Goal: Task Accomplishment & Management: Manage account settings

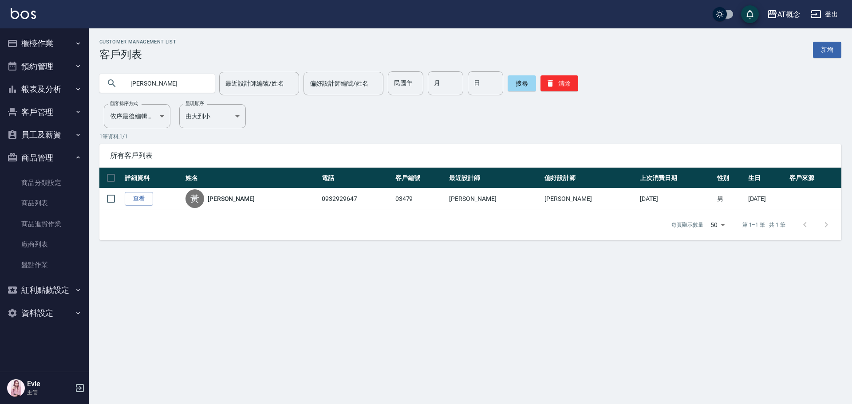
drag, startPoint x: 169, startPoint y: 81, endPoint x: 23, endPoint y: 96, distance: 146.3
click at [23, 97] on div "AT概念 登出 櫃檯作業 打帳單 帳單列表 現金收支登錄 高階收支登錄 材料自購登錄 每日結帳 排班表 現場電腦打卡 預約管理 預約管理 單日預約紀錄 單週預…" at bounding box center [426, 202] width 852 height 404
type input "2"
type input "02666"
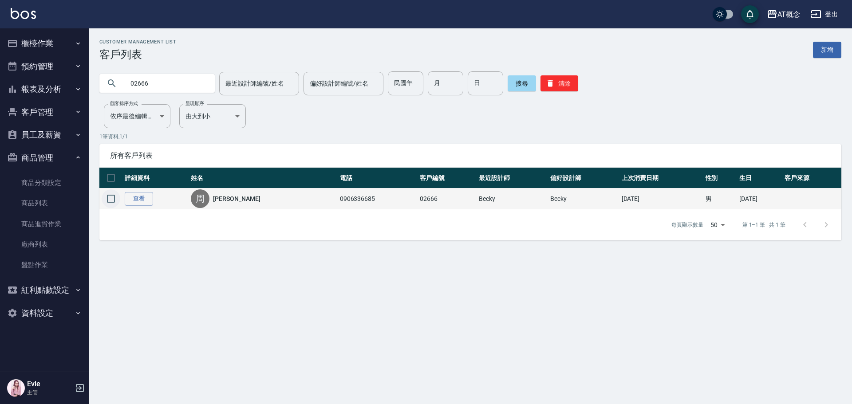
click at [113, 199] on input "checkbox" at bounding box center [111, 198] width 19 height 19
checkbox input "true"
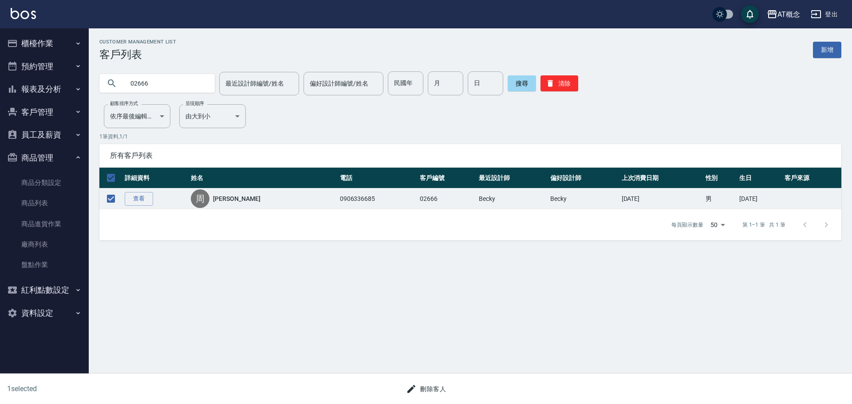
click at [442, 387] on button "刪除客人" at bounding box center [425, 389] width 47 height 16
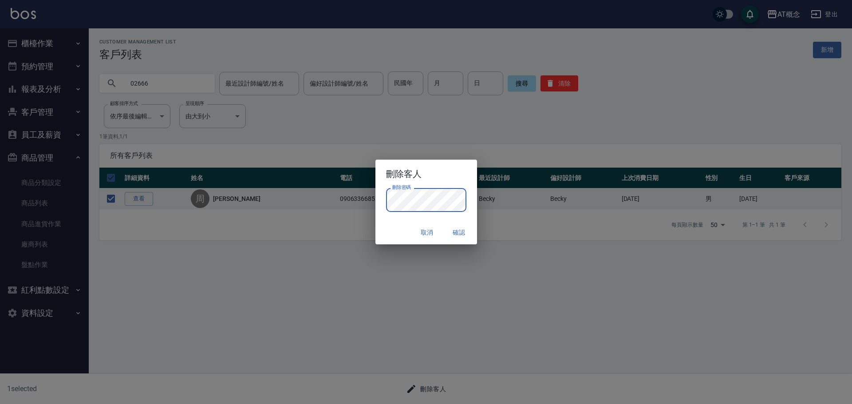
click at [396, 232] on div "取消 確認" at bounding box center [426, 233] width 102 height 24
drag, startPoint x: 456, startPoint y: 232, endPoint x: 456, endPoint y: 241, distance: 9.3
click at [458, 231] on button "確認" at bounding box center [459, 232] width 28 height 16
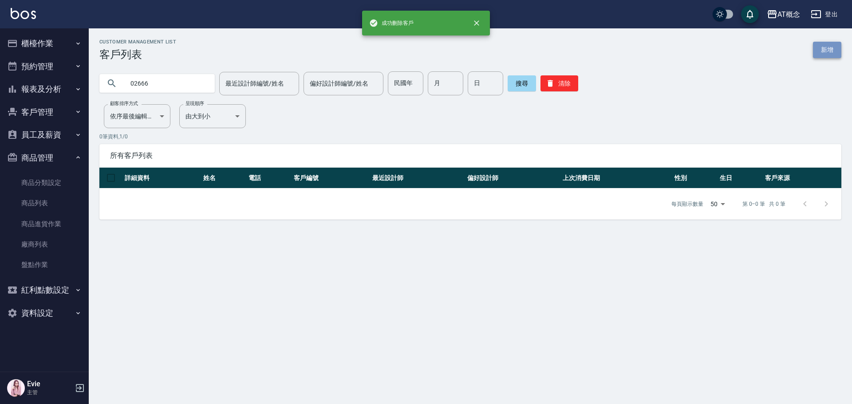
click at [827, 46] on link "新增" at bounding box center [827, 50] width 28 height 16
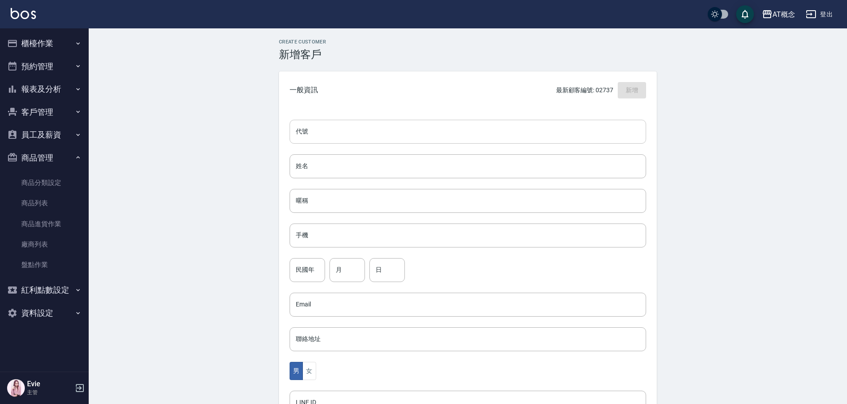
click at [361, 134] on input "代號" at bounding box center [468, 132] width 357 height 24
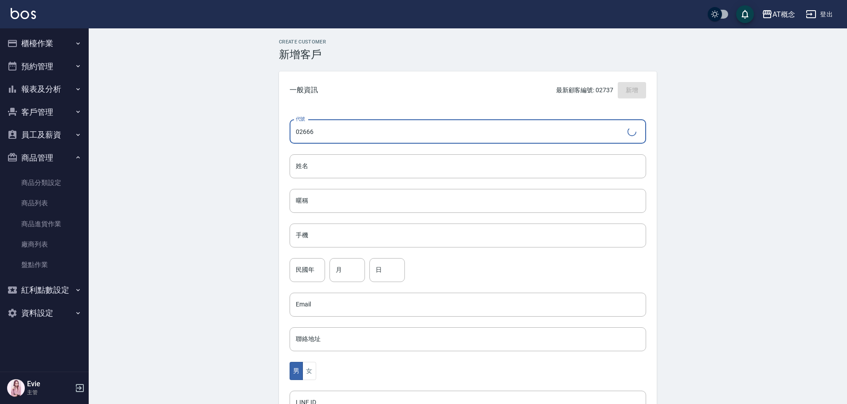
type input "02666"
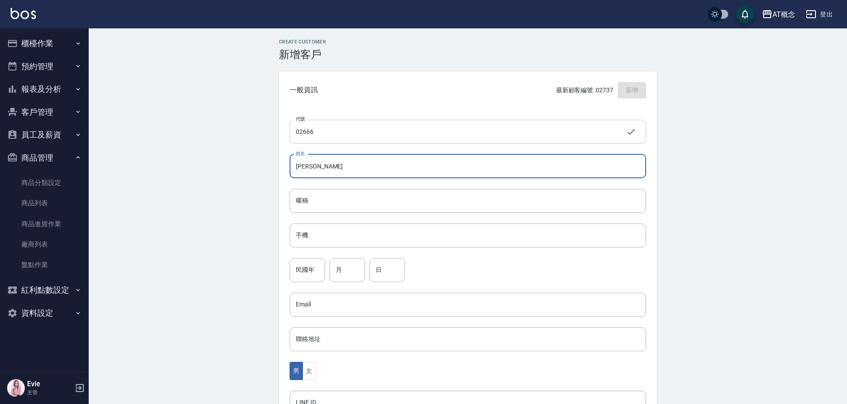
type input "[PERSON_NAME]"
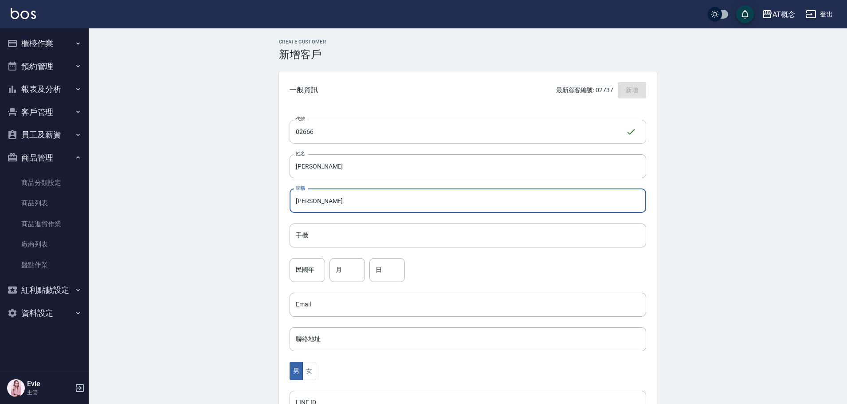
type input "惟彥"
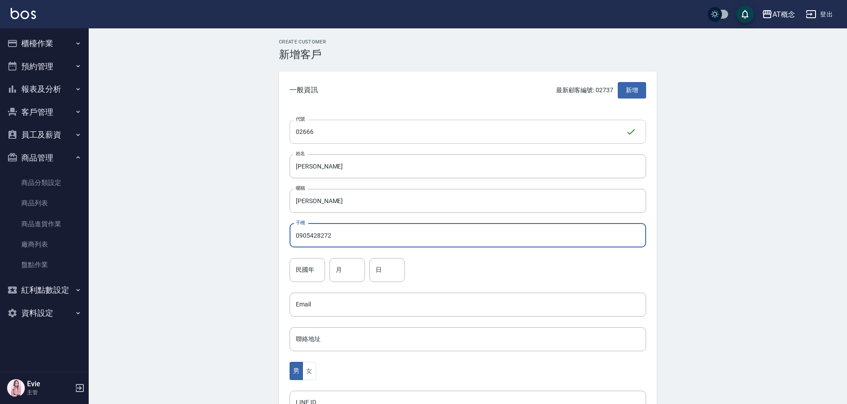
type input "0905428272"
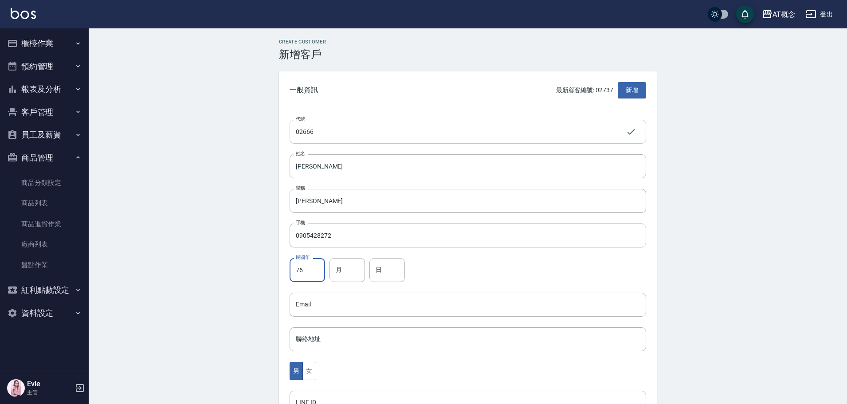
type input "76"
type input "10"
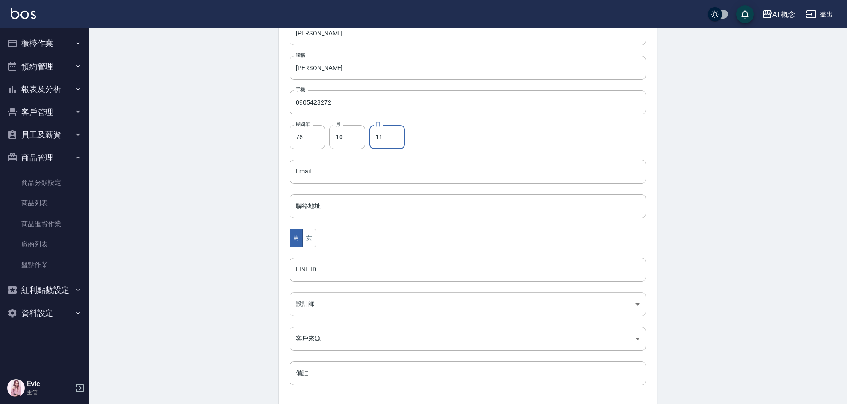
type input "11"
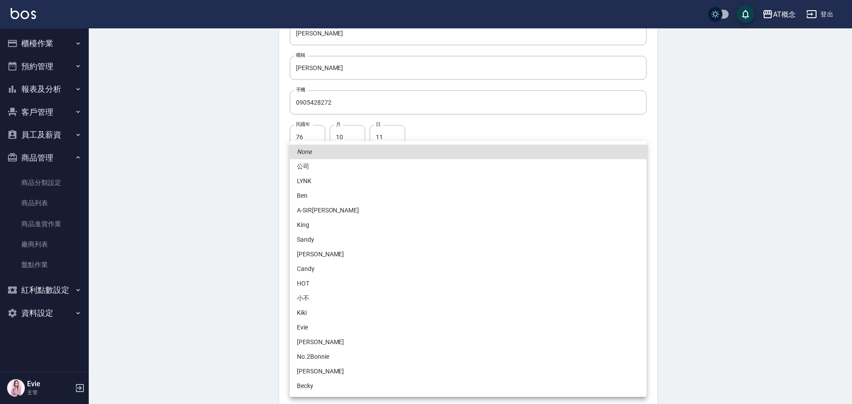
click at [301, 296] on body "AT概念 登出 櫃檯作業 打帳單 帳單列表 現金收支登錄 高階收支登錄 材料自購登錄 每日結帳 排班表 現場電腦打卡 預約管理 預約管理 單日預約紀錄 單週預…" at bounding box center [426, 156] width 852 height 578
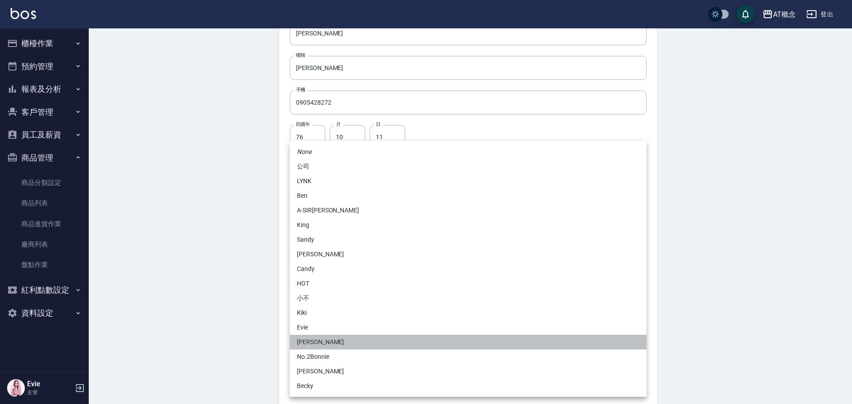
click at [318, 344] on li "[PERSON_NAME]" at bounding box center [468, 342] width 357 height 15
type input "6d66dedd-d7e3-492f-8c05-f4e40e3a1c36"
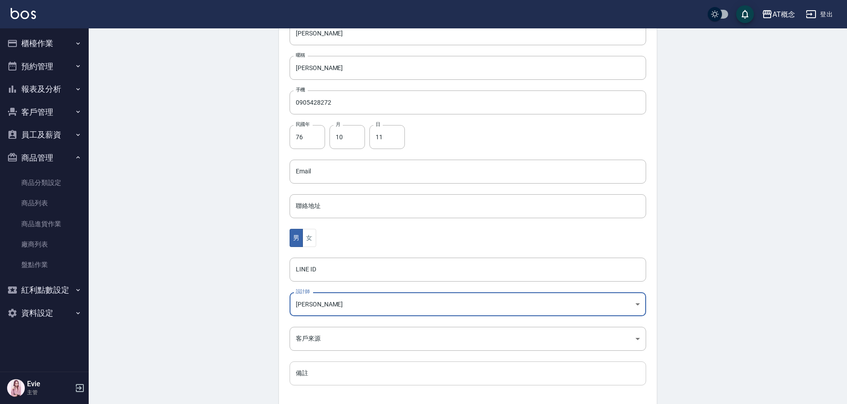
scroll to position [173, 0]
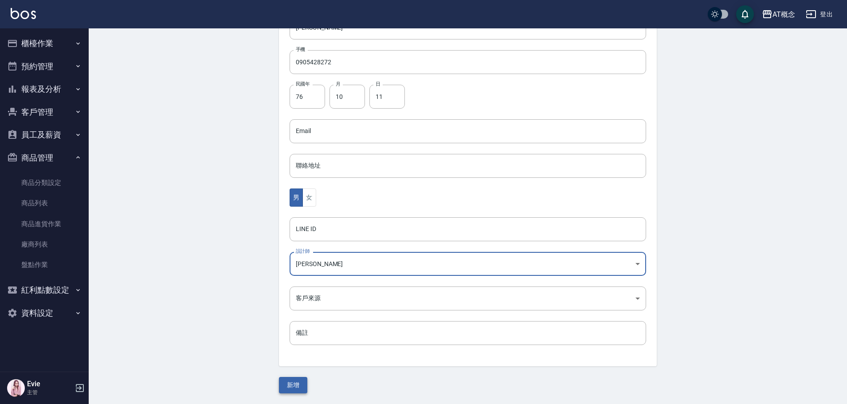
click at [301, 381] on button "新增" at bounding box center [293, 385] width 28 height 16
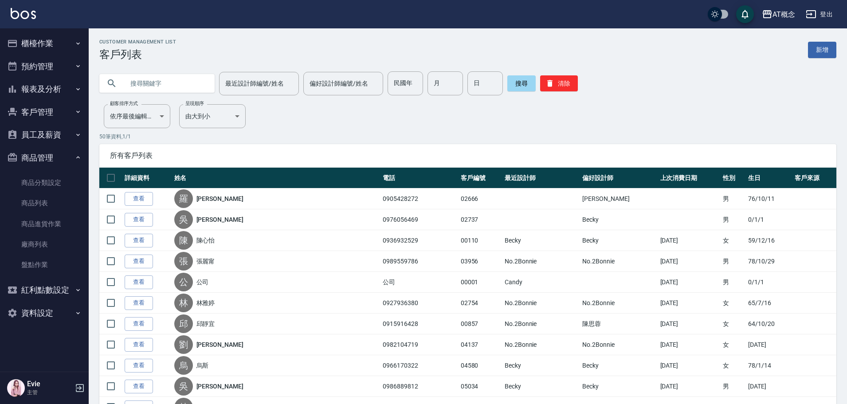
click at [40, 43] on button "櫃檯作業" at bounding box center [45, 43] width 82 height 23
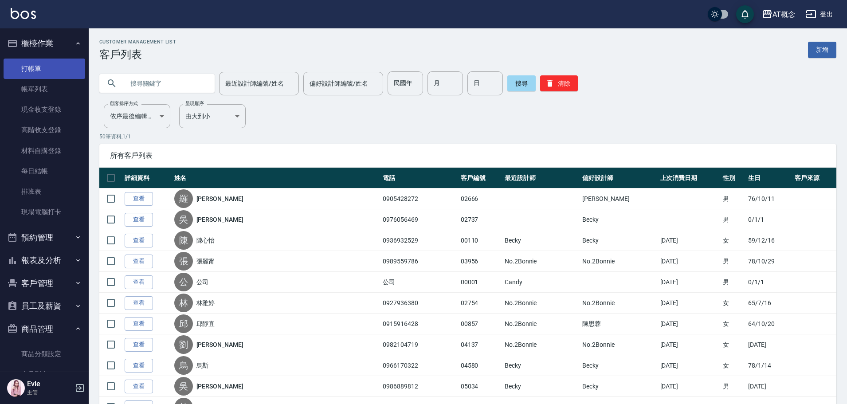
click at [35, 69] on link "打帳單" at bounding box center [45, 69] width 82 height 20
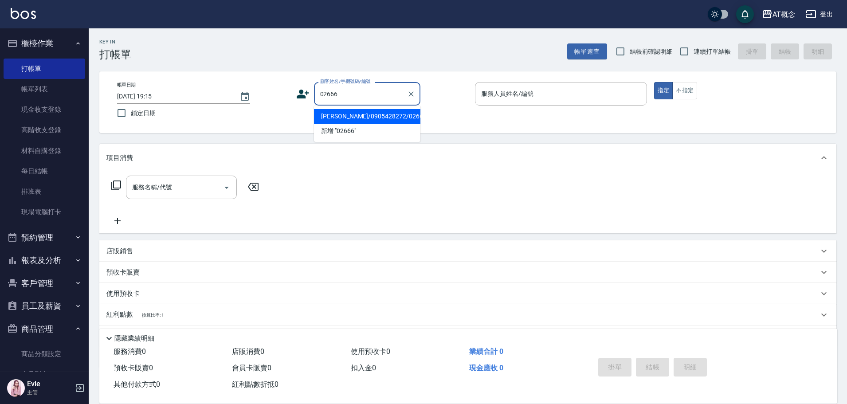
type input "羅惟彥/0905428272/02666"
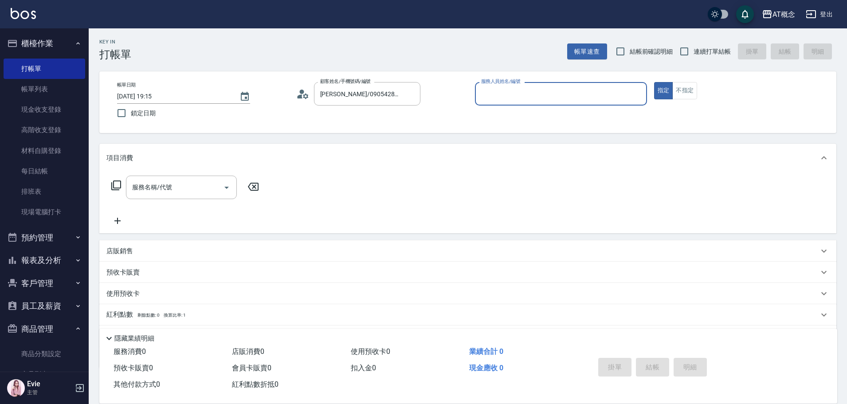
type input "Anson-3"
click at [654, 82] on button "指定" at bounding box center [663, 90] width 19 height 17
type button "true"
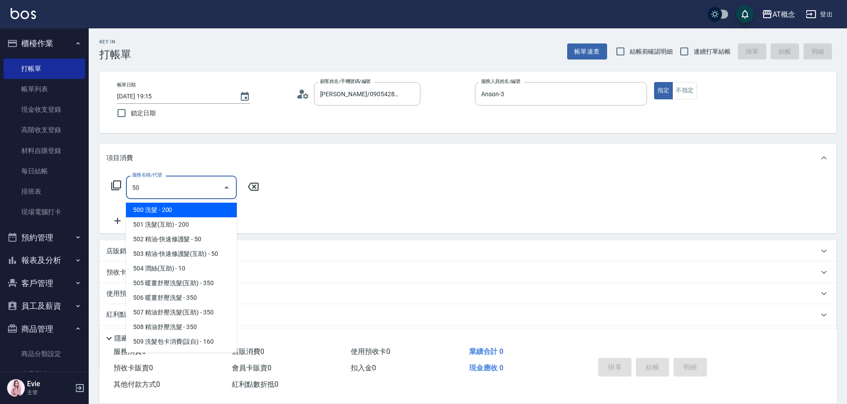
type input "501"
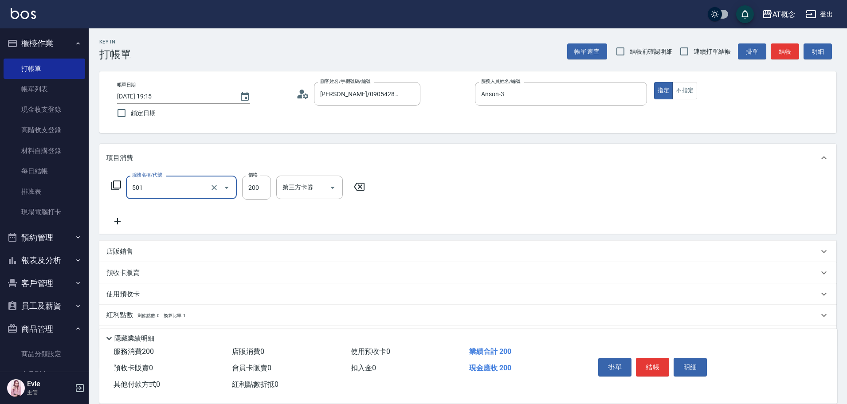
type input "20"
type input "501 洗髮(互助)(501)"
type input "0"
type input "25"
type input "20"
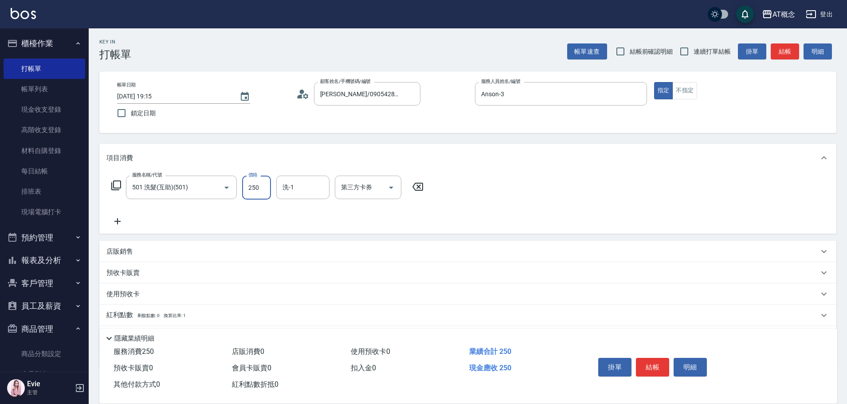
type input "250"
type input "Sandy-25"
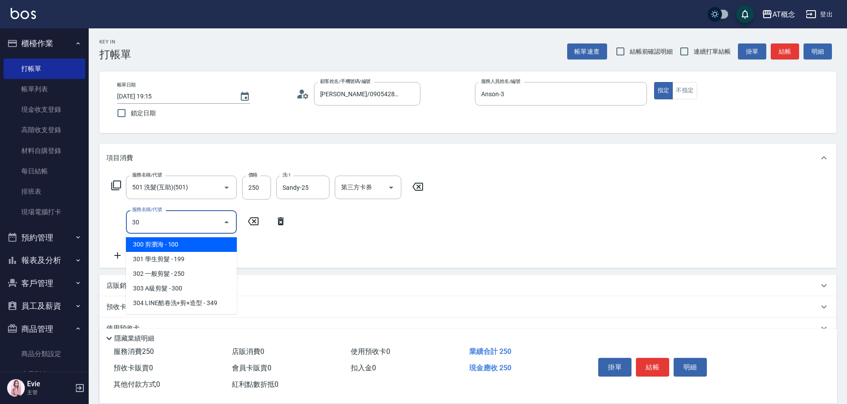
type input "303"
type input "50"
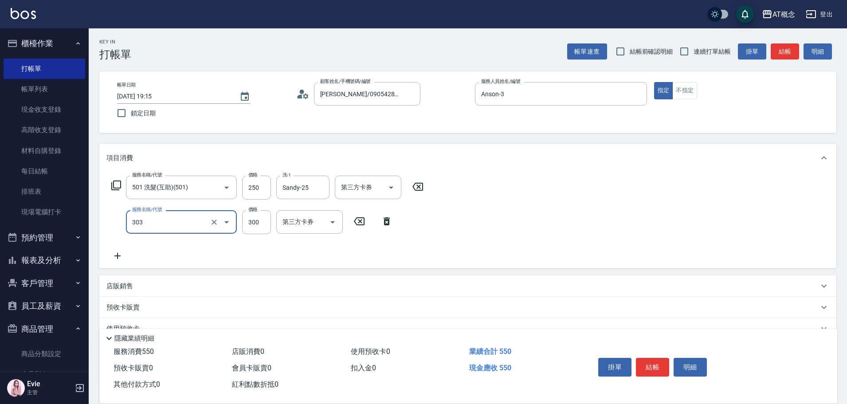
type input "303 A級剪髮(303)"
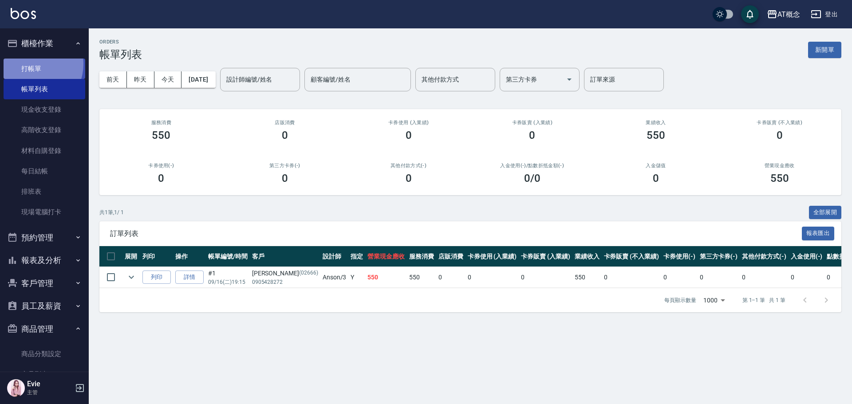
drag, startPoint x: 33, startPoint y: 64, endPoint x: 41, endPoint y: 64, distance: 8.0
click at [33, 64] on link "打帳單" at bounding box center [45, 69] width 82 height 20
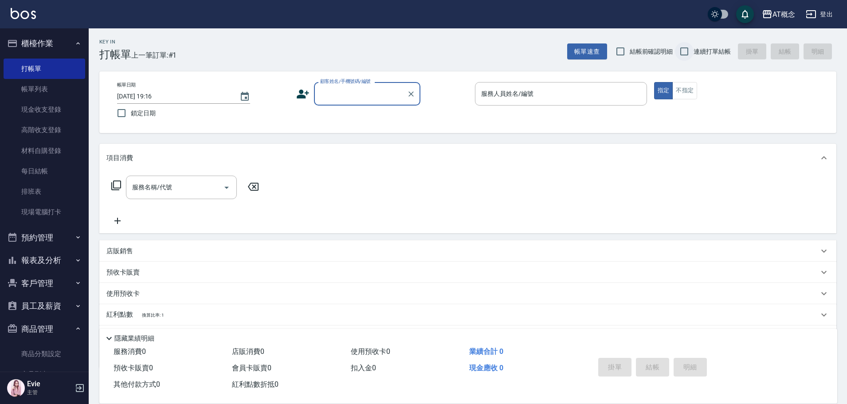
click at [693, 51] on input "連續打單結帳" at bounding box center [684, 51] width 19 height 19
checkbox input "true"
click at [340, 97] on input "顧客姓名/手機號碼/編號" at bounding box center [360, 94] width 85 height 16
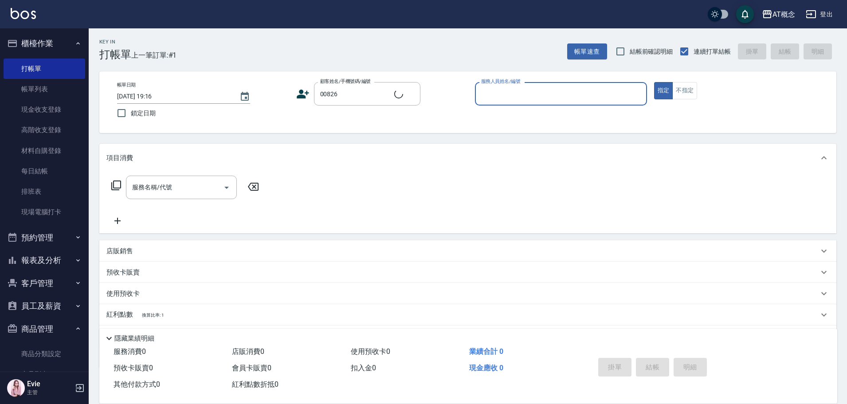
type input "簡甫龍/0979480778/00826"
type input "Becky-13"
click at [654, 82] on button "指定" at bounding box center [663, 90] width 19 height 17
type button "true"
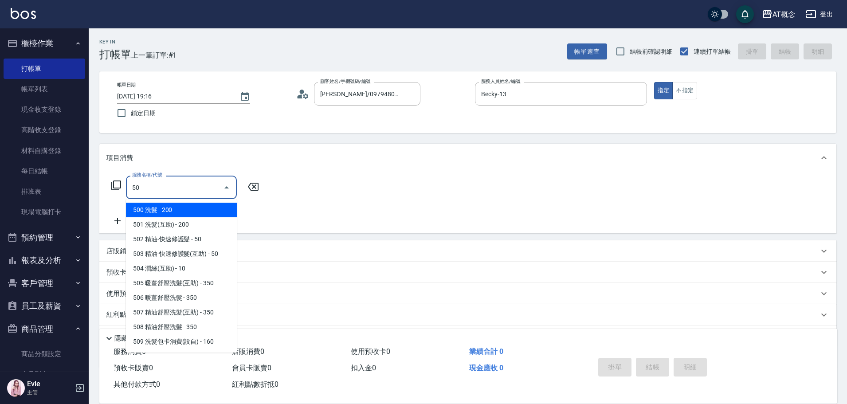
type input "501"
type input "20"
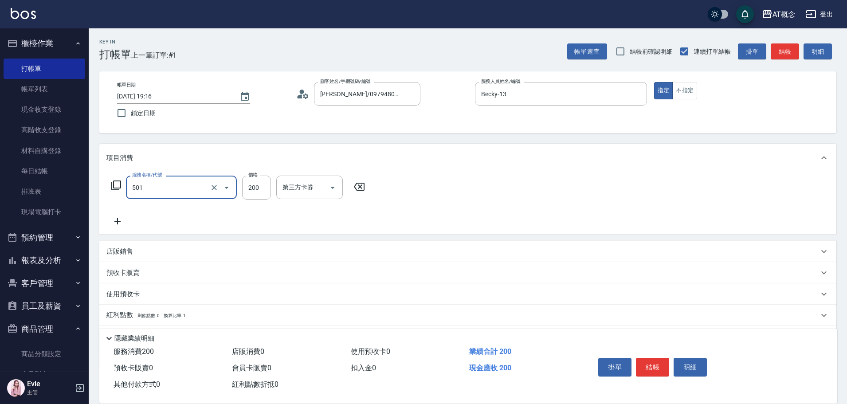
type input "501 洗髮(互助)(501)"
type input "0"
type input "250"
type input "20"
type input "250"
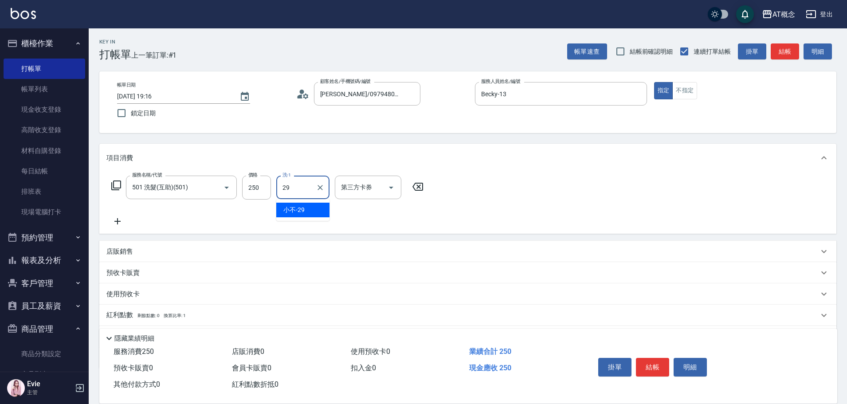
type input "小不-29"
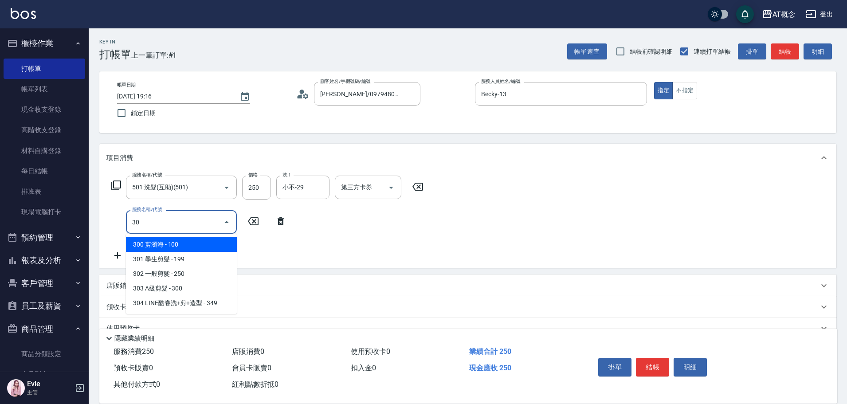
type input "303"
type input "50"
type input "303 A級剪髮(303)"
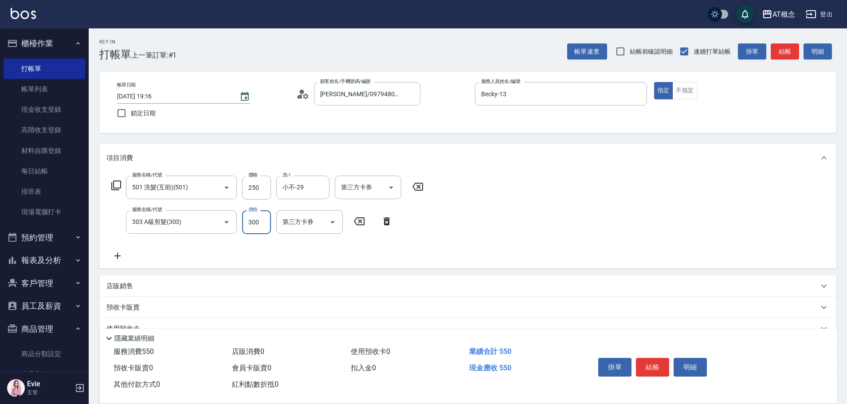
type input "20"
type input "40"
type input "60"
type input "400"
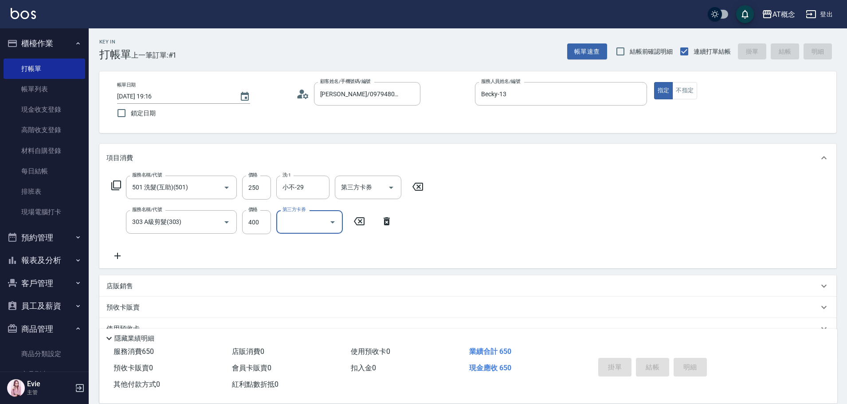
type input "2025/09/16 19:18"
type input "0"
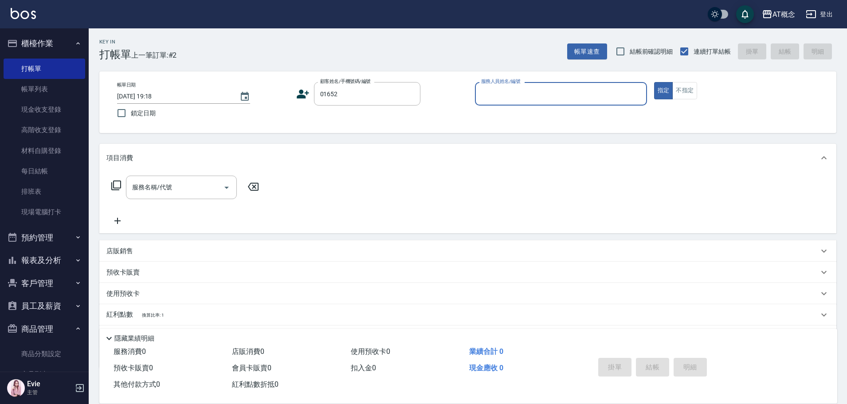
type input "楊世伊/0921088140/01652"
type input "Becky-13"
click at [654, 82] on button "指定" at bounding box center [663, 90] width 19 height 17
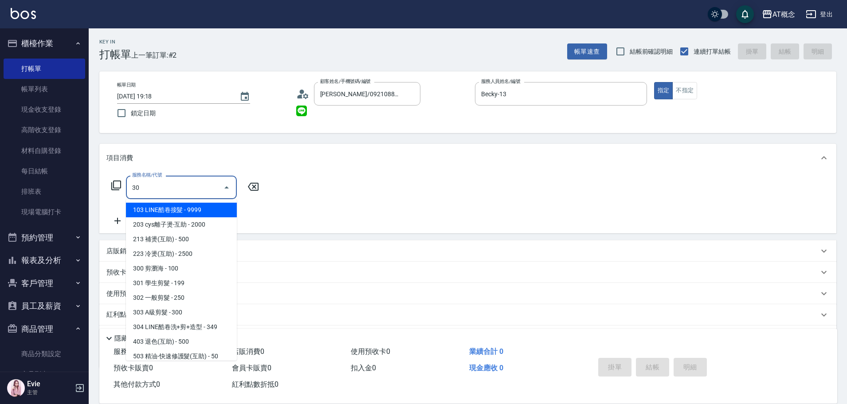
type input "303"
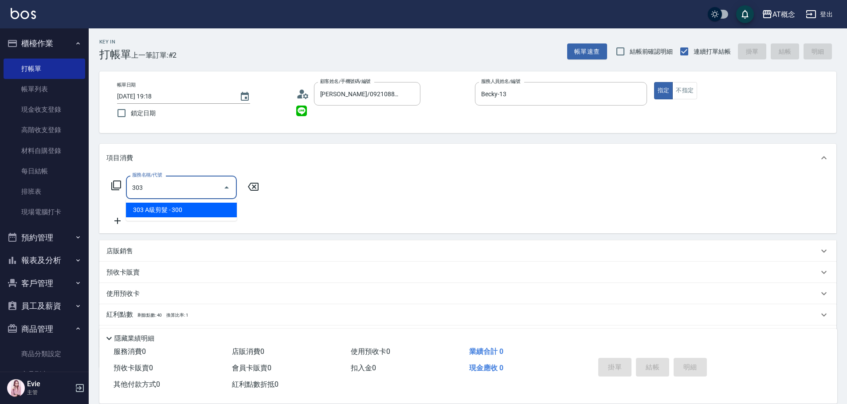
type input "30"
type input "303 A級剪髮(303)"
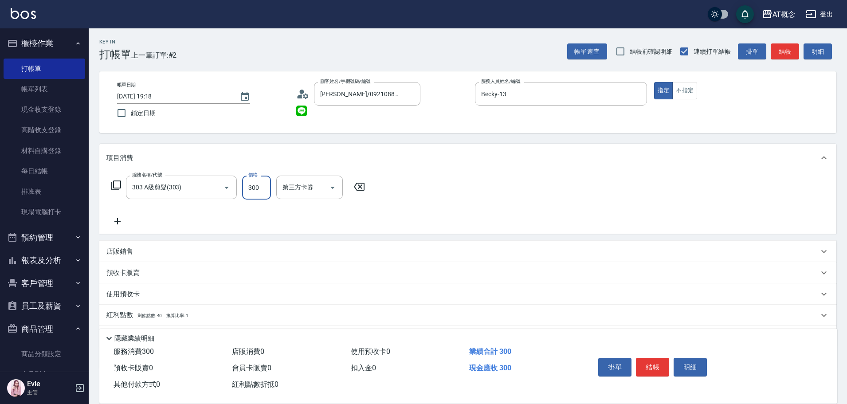
type input "0"
type input "40"
type input "400"
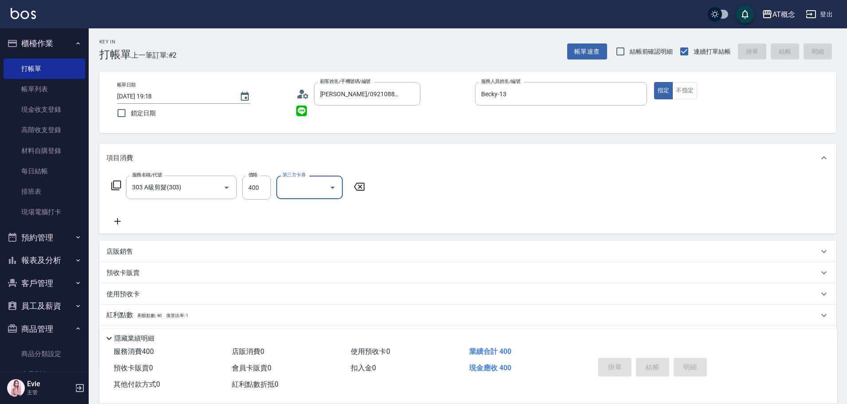
type input "0"
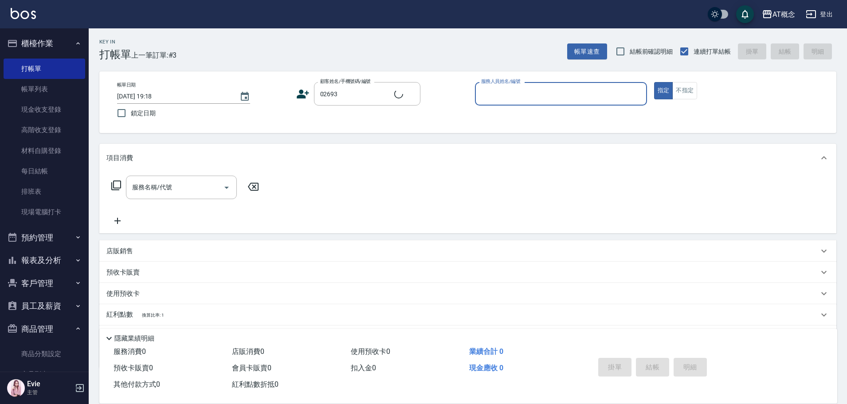
type input "張琳/0937987190/02693"
type input "Candy-15"
click at [654, 82] on button "指定" at bounding box center [663, 90] width 19 height 17
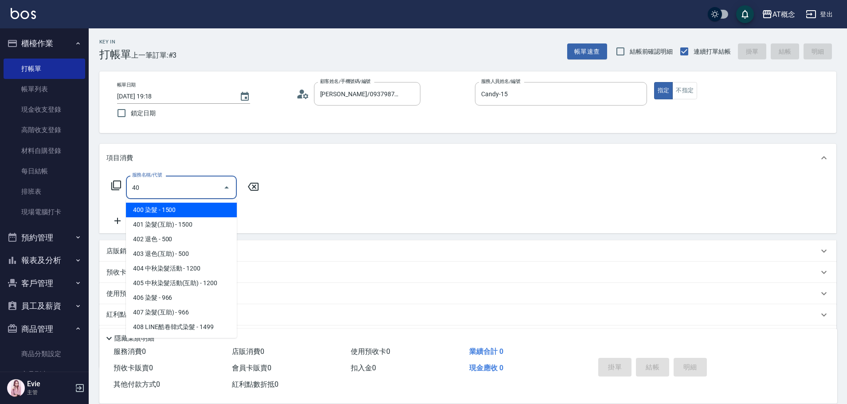
type input "400"
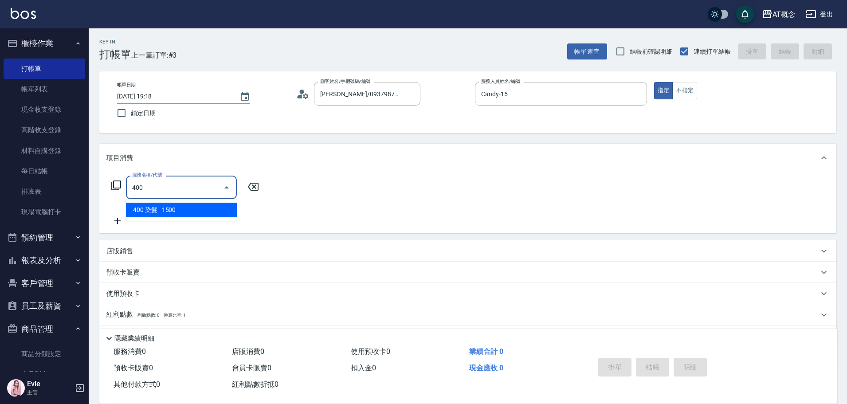
type input "150"
type input "400 染髮(400)"
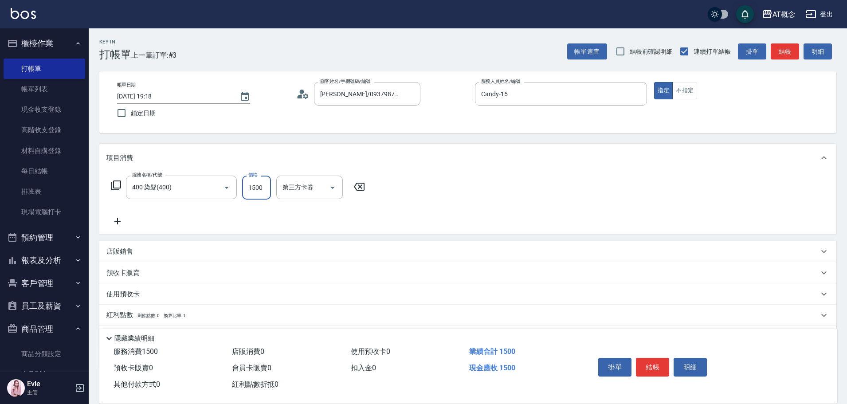
type input "0"
type input "12"
type input "10"
type input "1280"
type input "120"
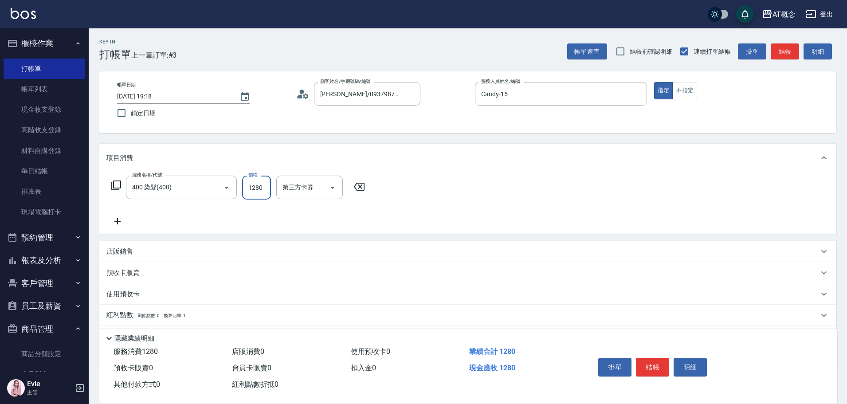
type input "1280"
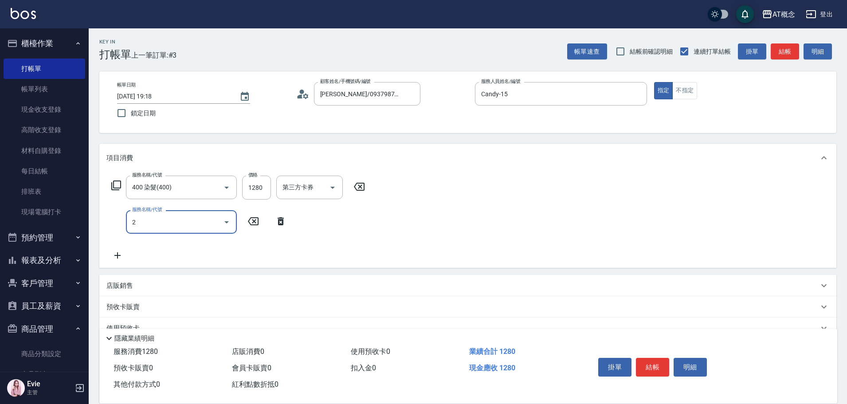
type input "20"
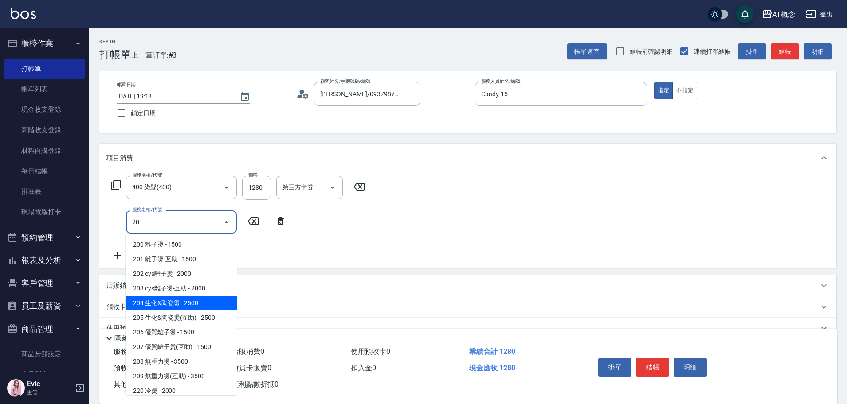
type input "370"
type input "204 生化&陶瓷燙(204)"
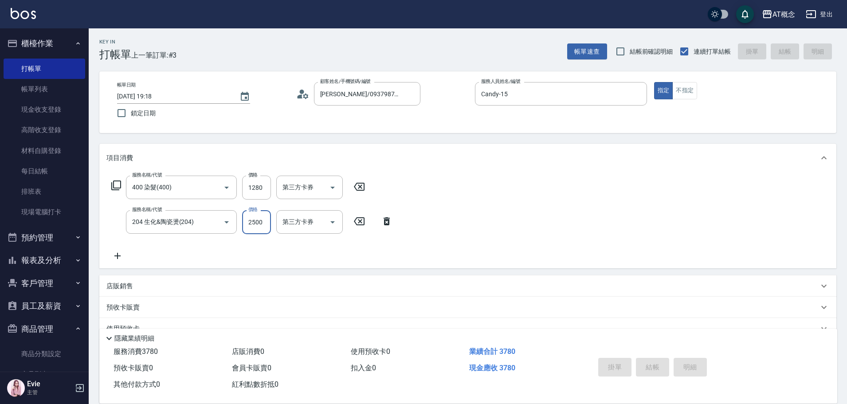
type input "2025/09/16 19:20"
type input "0"
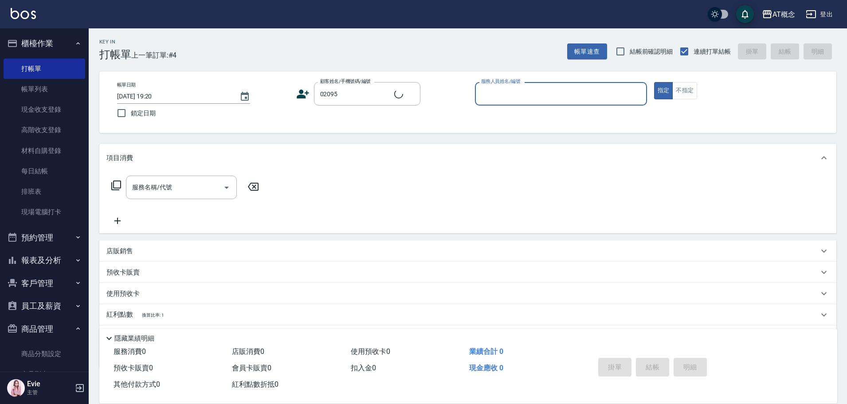
type input "黃依穎/0933198363/02095"
type input "公"
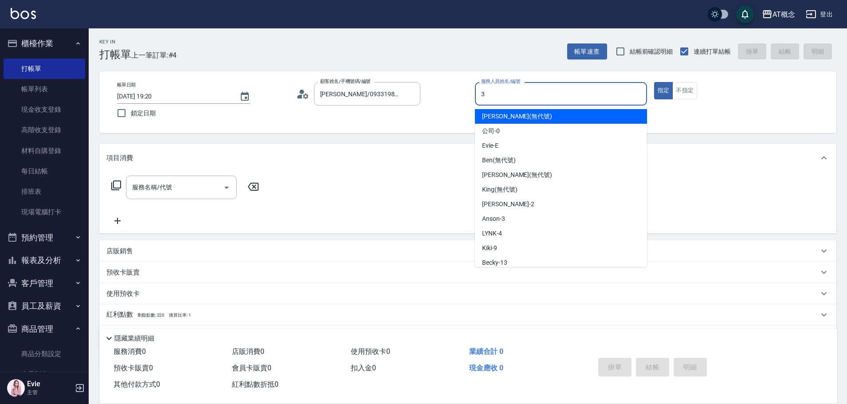
type input "Anson-3"
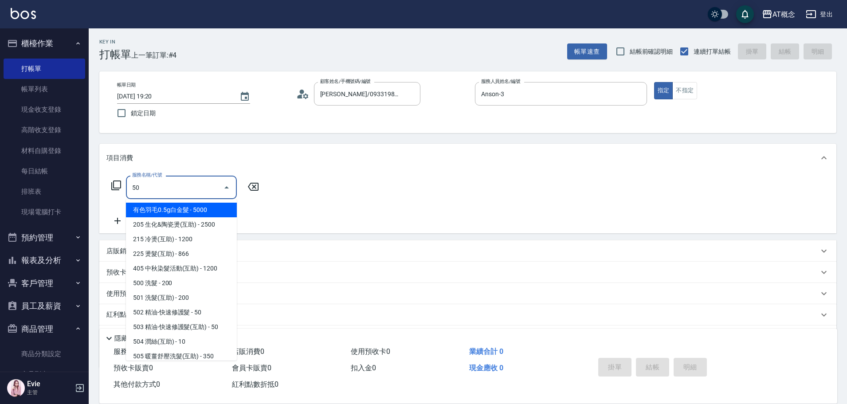
type input "500"
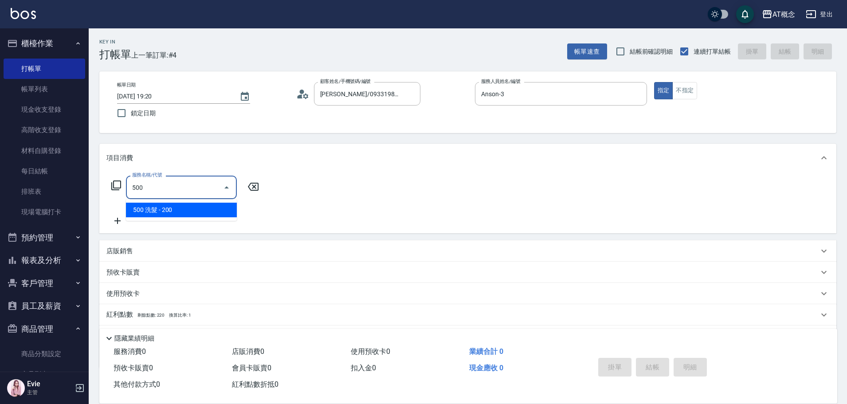
type input "20"
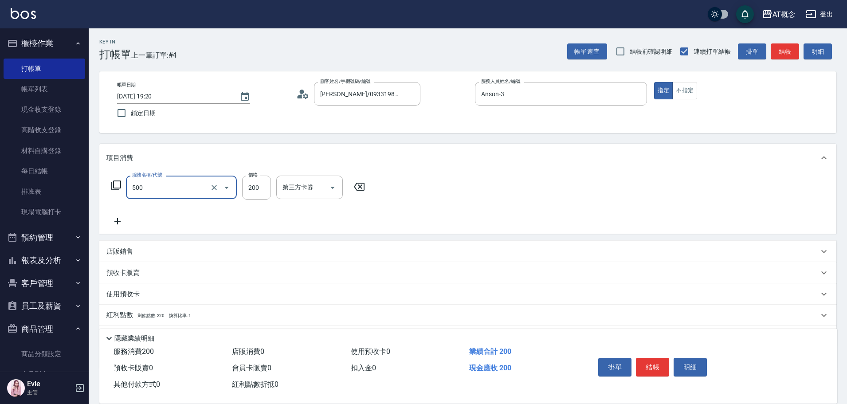
type input "500 洗髮(500)"
type input "0"
type input "25"
type input "20"
type input "250"
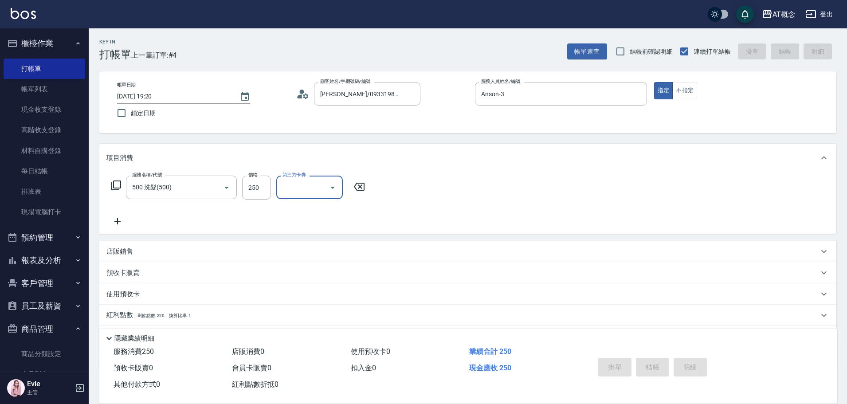
type input "0"
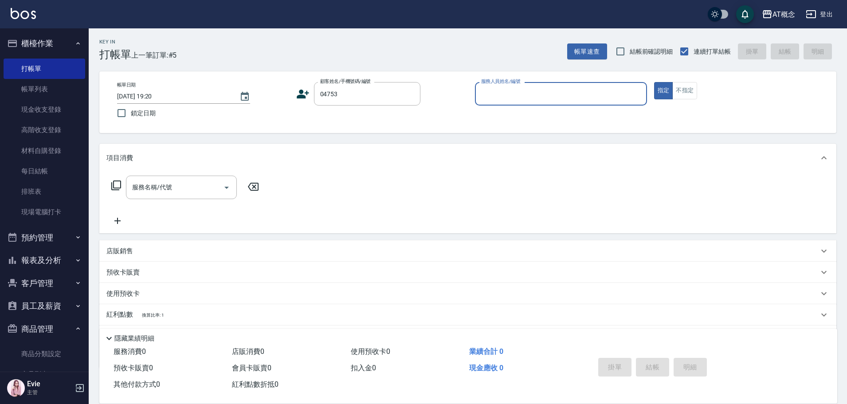
type input "廖宇豪/0976033520/04753"
type input "Anson-3"
click at [654, 82] on button "指定" at bounding box center [663, 90] width 19 height 17
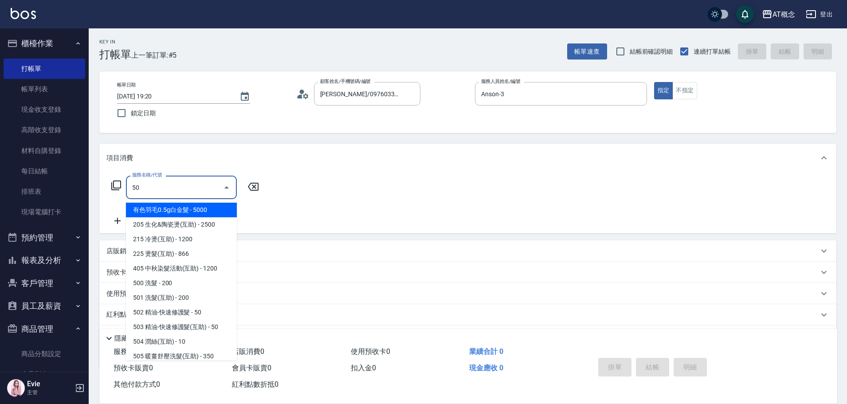
type input "501"
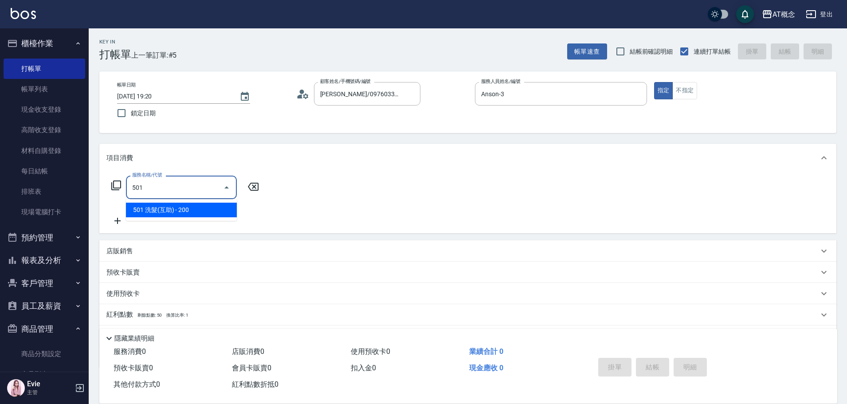
type input "20"
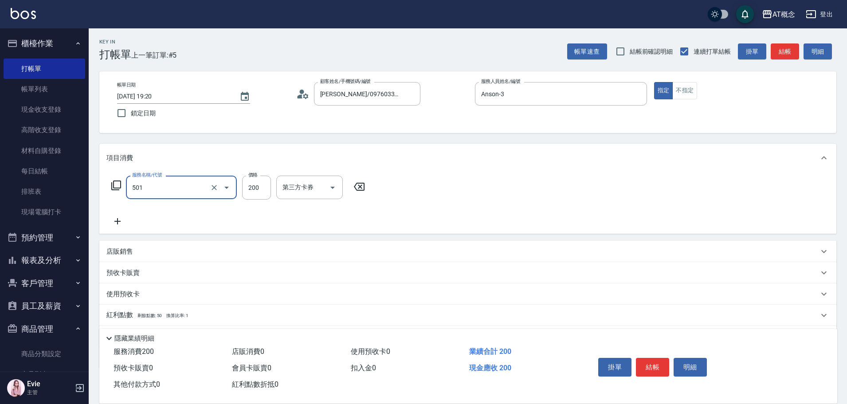
type input "501 洗髮(互助)(501)"
type input "0"
type input "250"
type input "20"
type input "250"
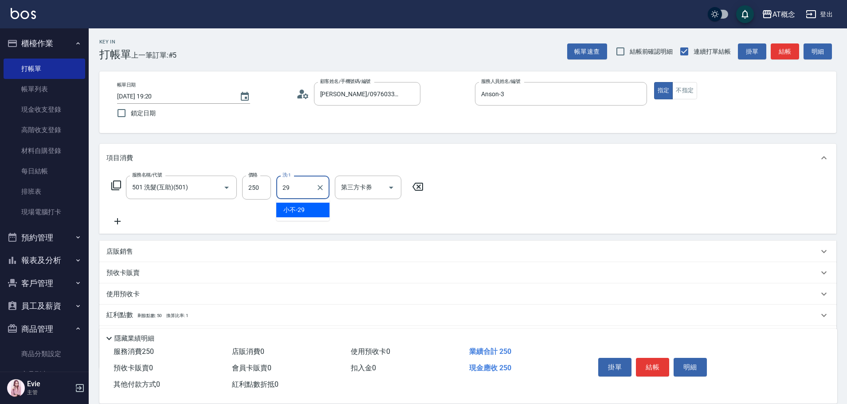
type input "小不-29"
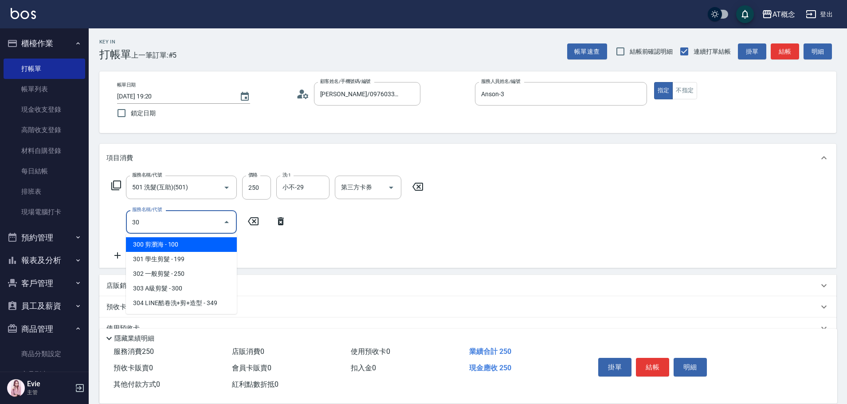
type input "303"
type input "50"
type input "303 A級剪髮(303)"
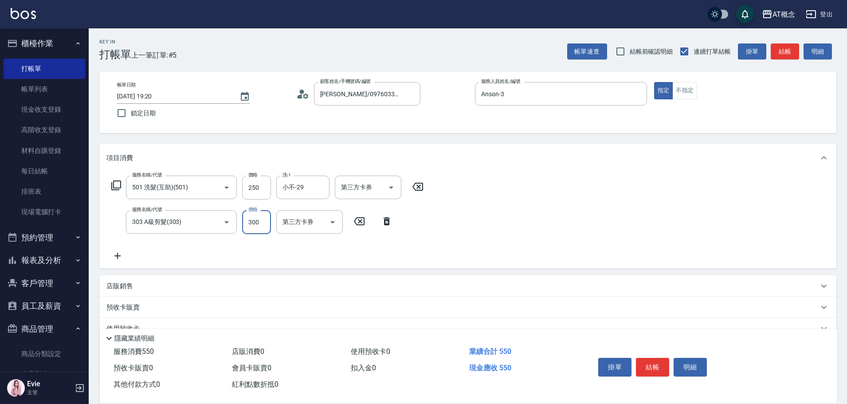
type input "20"
type input "35"
type input "60"
type input "350"
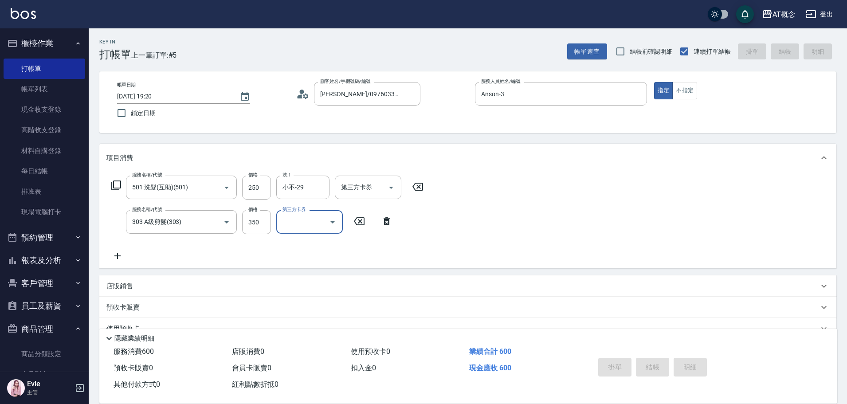
type input "0"
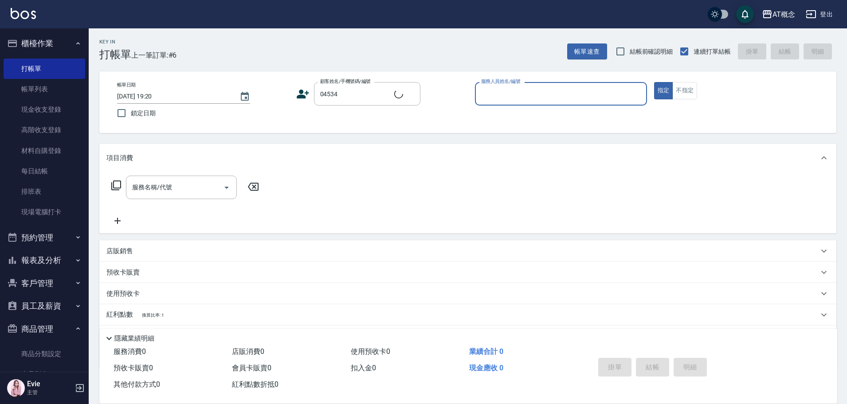
type input "呂偉庭/0983936060/04534"
type input "Anson-3"
click at [654, 82] on button "指定" at bounding box center [663, 90] width 19 height 17
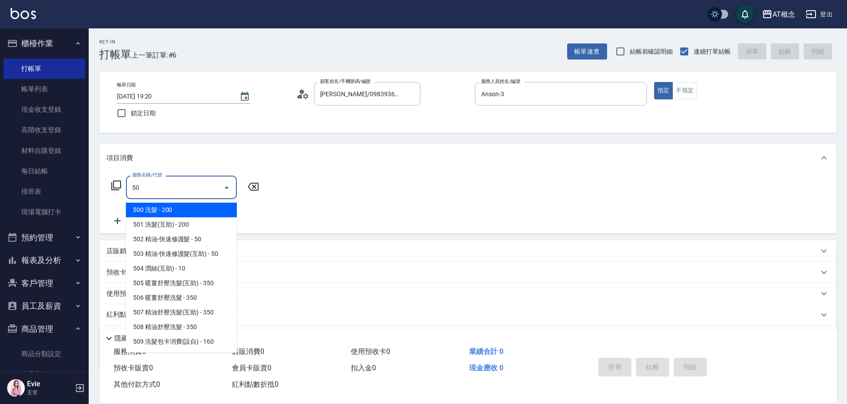
type input "500"
type input "20"
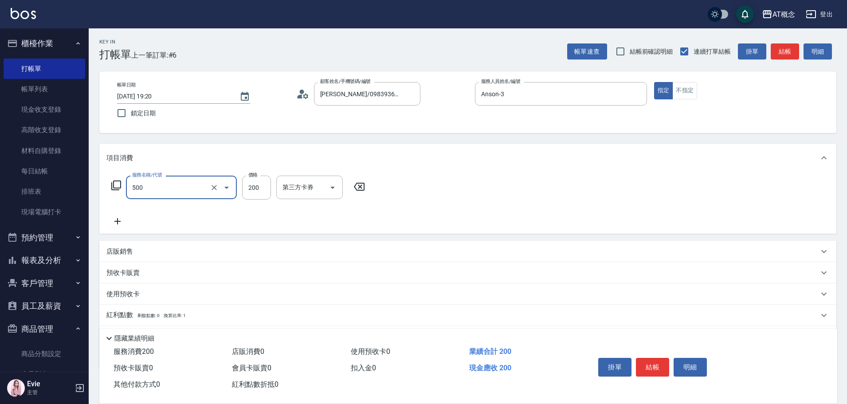
type input "500 洗髮(500)"
type input "0"
type input "25"
type input "20"
type input "250"
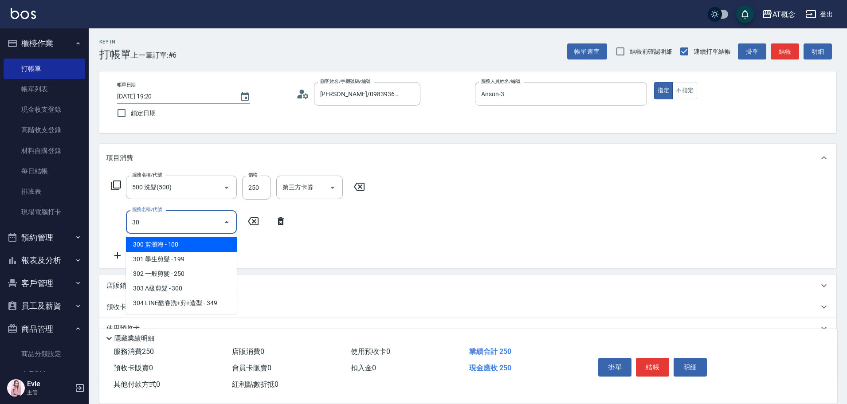
type input "303"
type input "50"
type input "303 A級剪髮(303)"
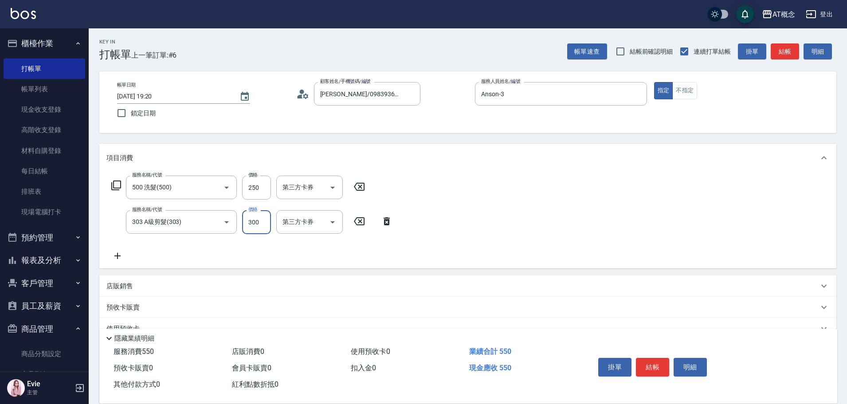
type input "20"
type input "35"
type input "60"
type input "350"
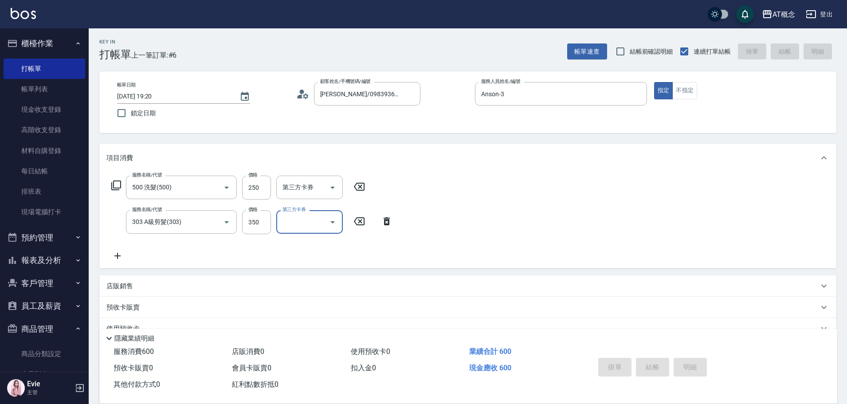
type input "2025/09/16 19:21"
type input "0"
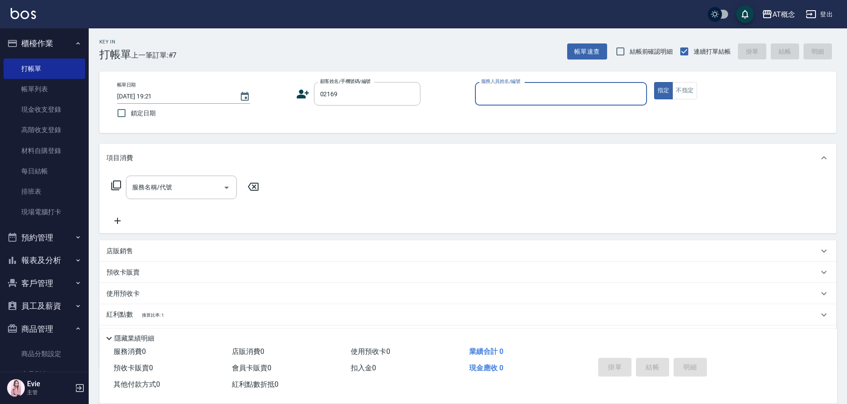
type input "閔元泰/0905354497/02169"
type input "Anson-3"
click at [654, 82] on button "指定" at bounding box center [663, 90] width 19 height 17
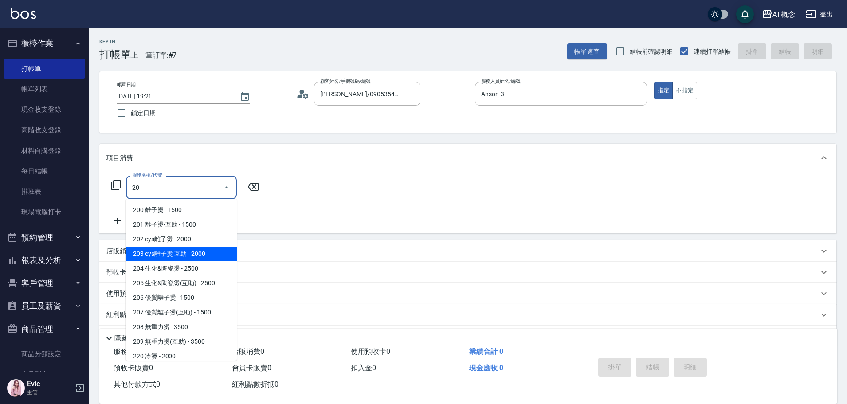
type input "203 cys離子燙-互助(203)"
type input "200"
type input "203 cys離子燙-互助(203)"
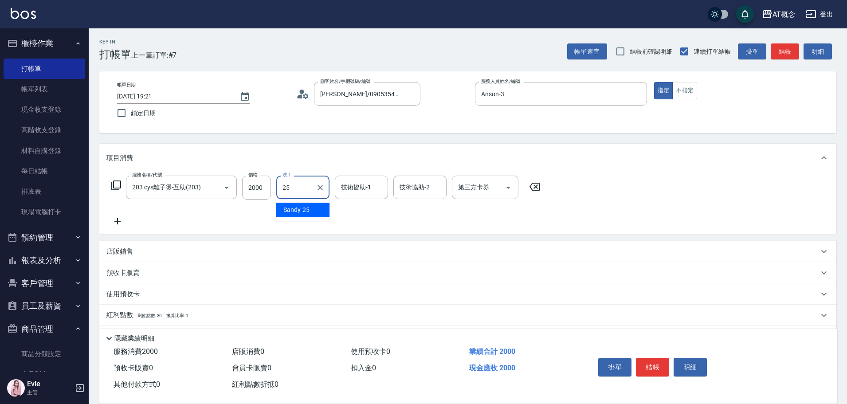
type input "Sandy-25"
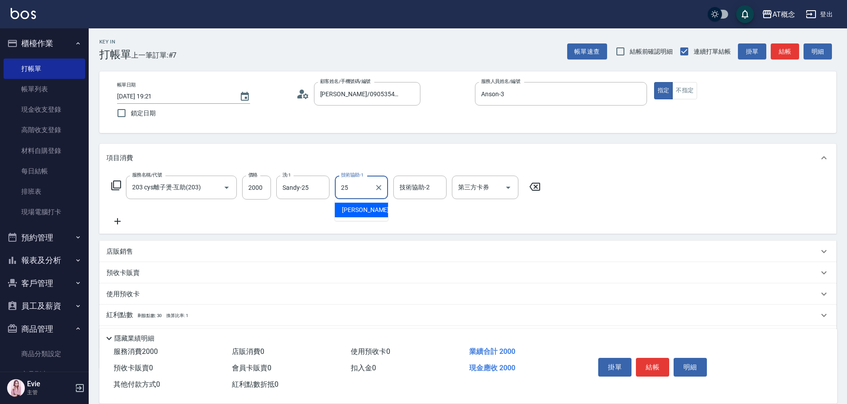
type input "Sandy-25"
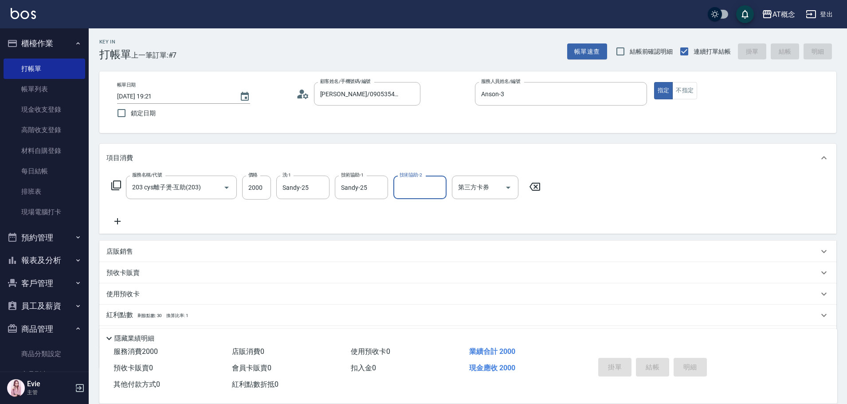
type input "0"
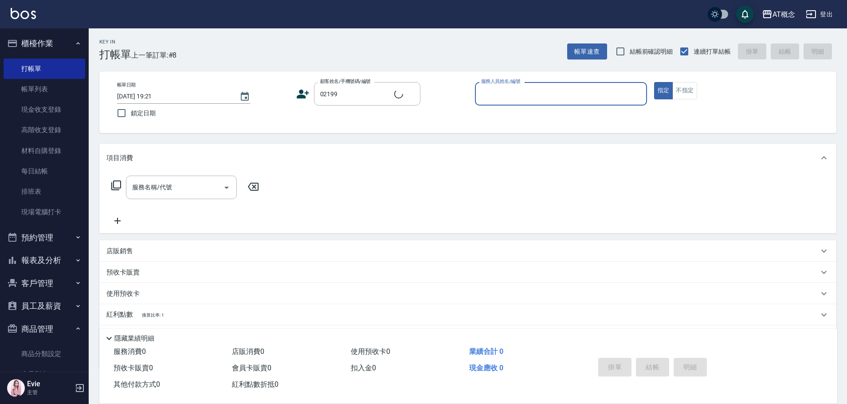
type input "李健群/0962012985/02199"
type input "公"
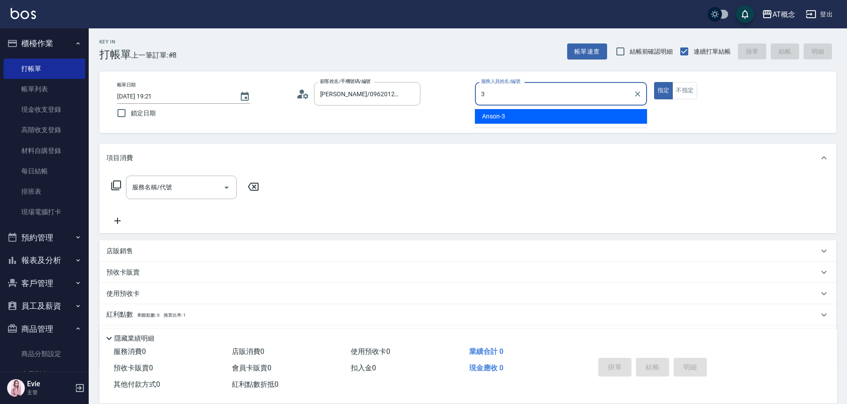
type input "Anson-3"
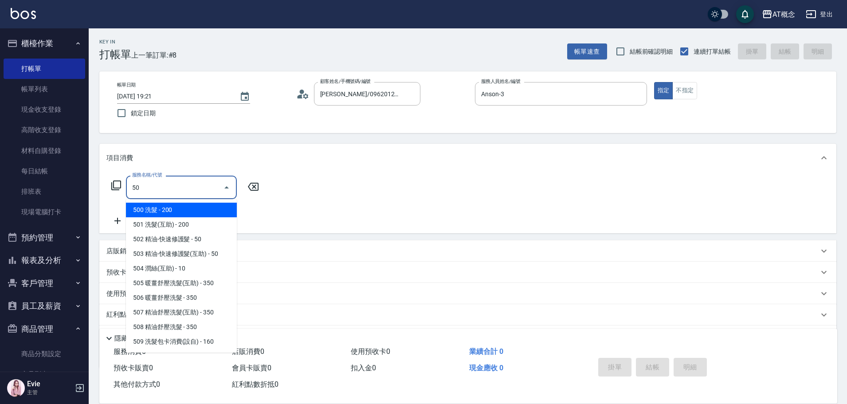
type input "501"
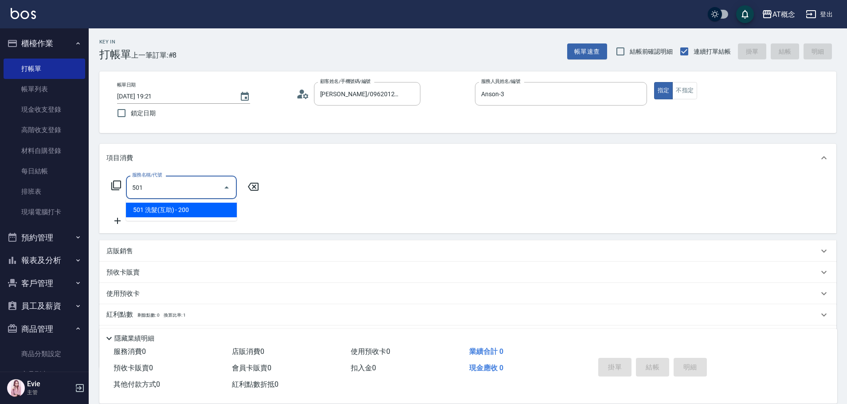
type input "20"
type input "501 洗髮(互助)(501)"
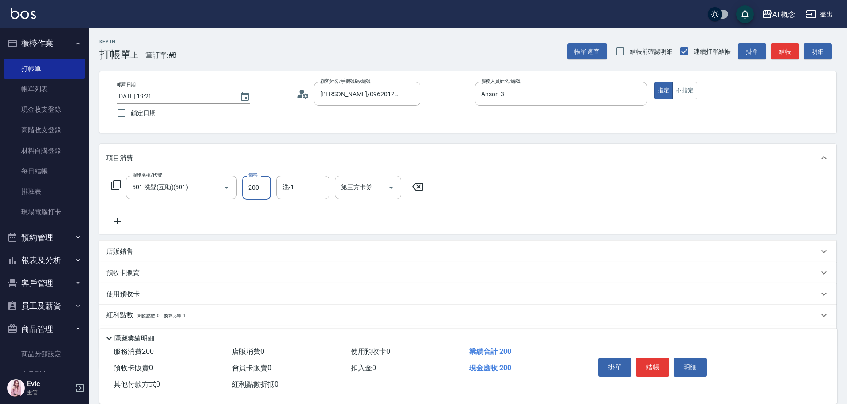
type input "0"
type input "25"
type input "20"
type input "250"
type input "小不-29"
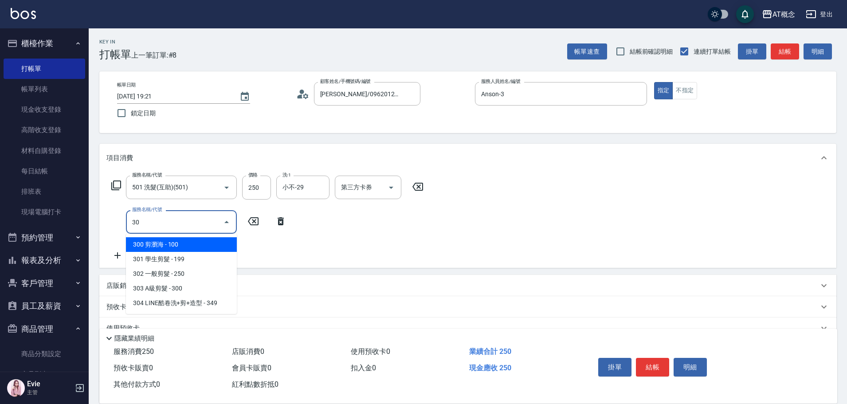
type input "303"
type input "50"
type input "303 A級剪髮(303)"
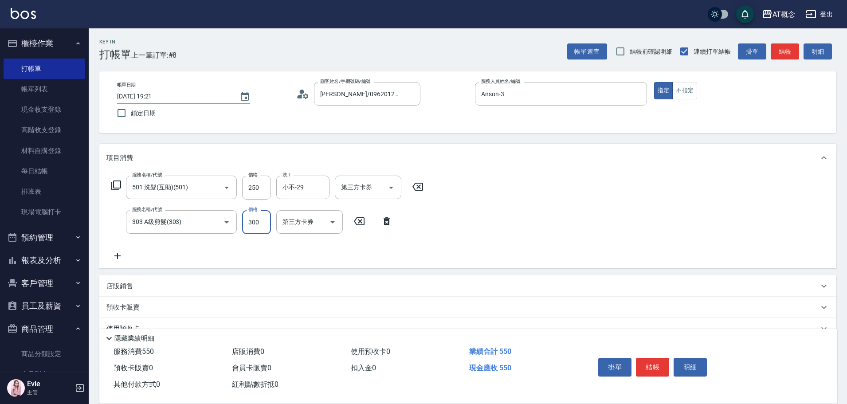
type input "20"
type input "350"
type input "60"
type input "350"
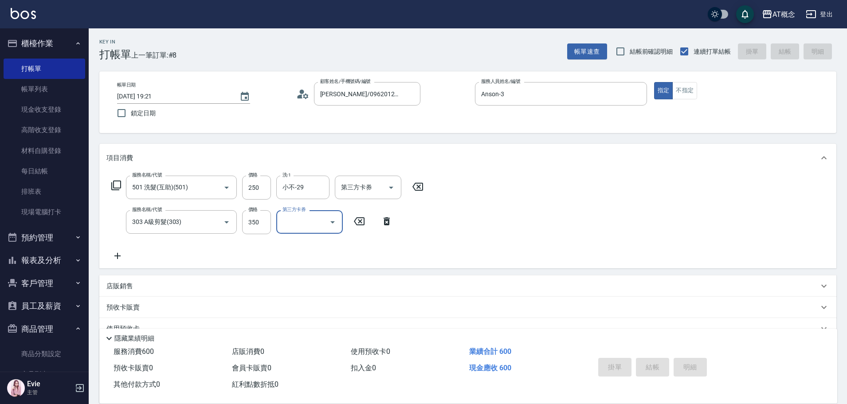
type input "0"
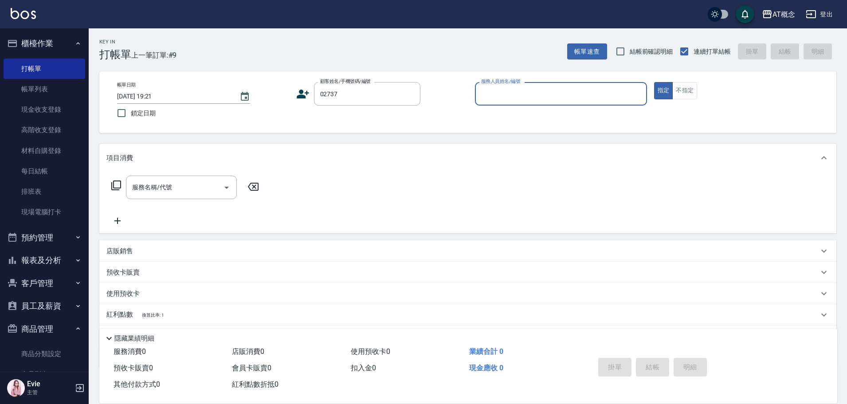
type input "吳佳誠/0976056469/02737"
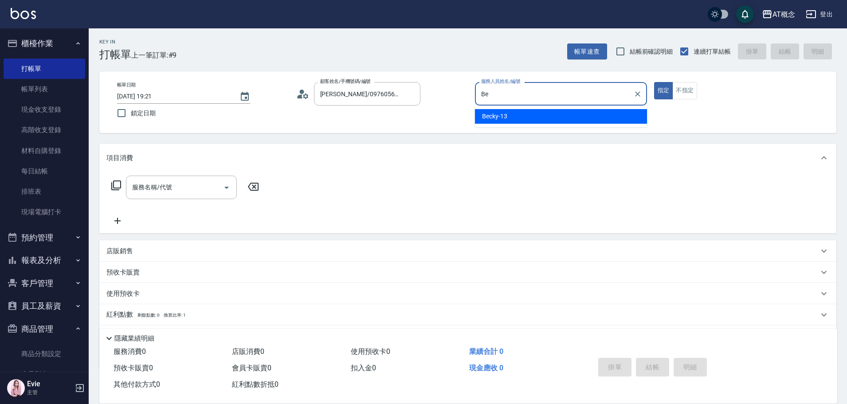
type input "B"
type input "Anson-3"
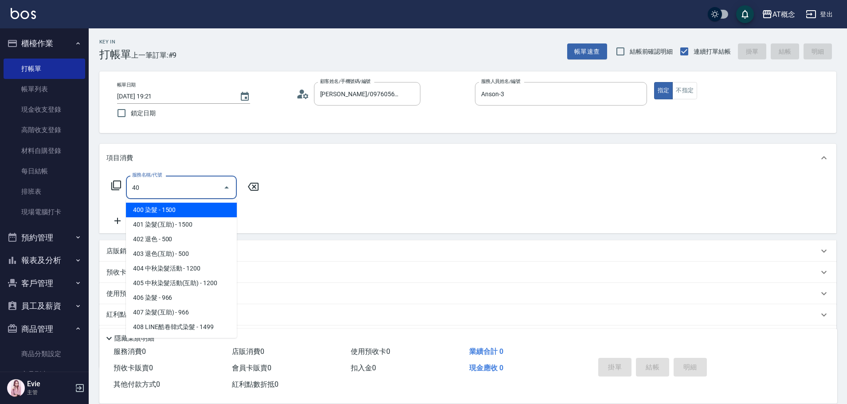
type input "4"
type input "501"
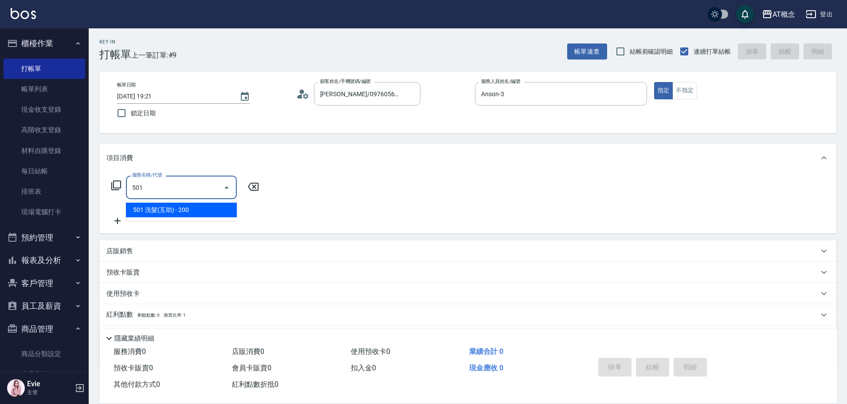
type input "20"
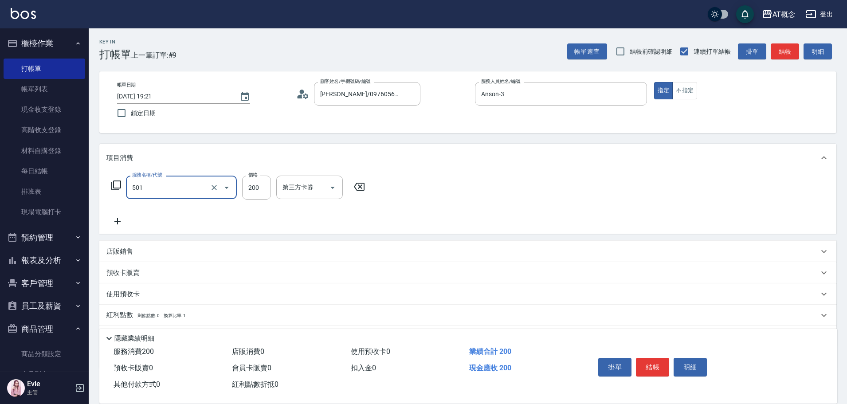
type input "501 洗髮(互助)(501)"
type input "0"
type input "25"
type input "20"
type input "250"
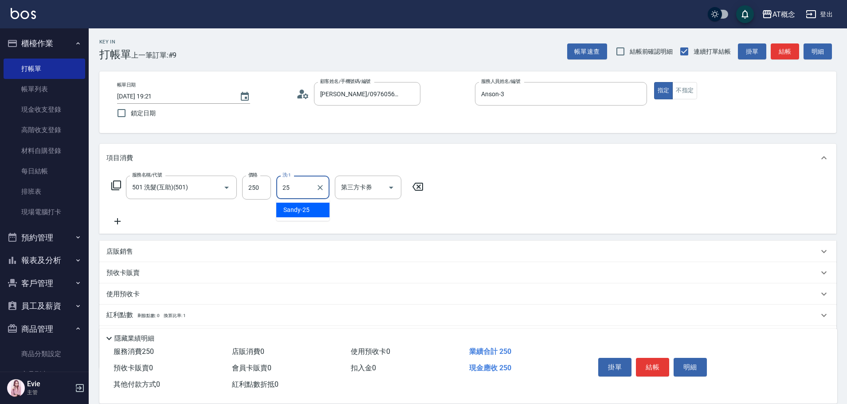
type input "Sandy-25"
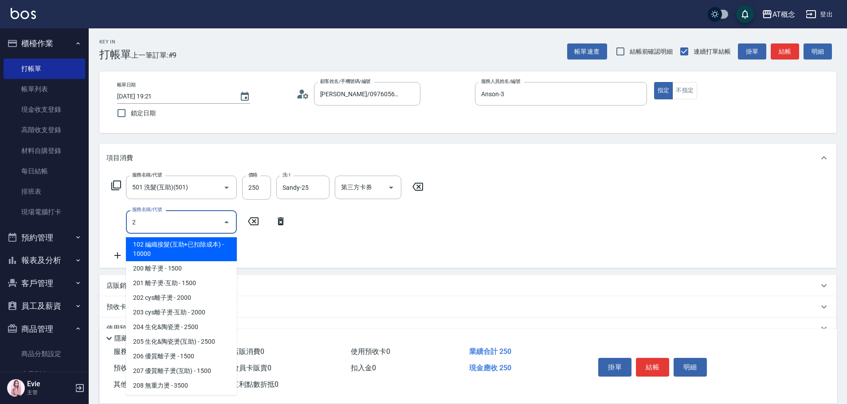
type input "20"
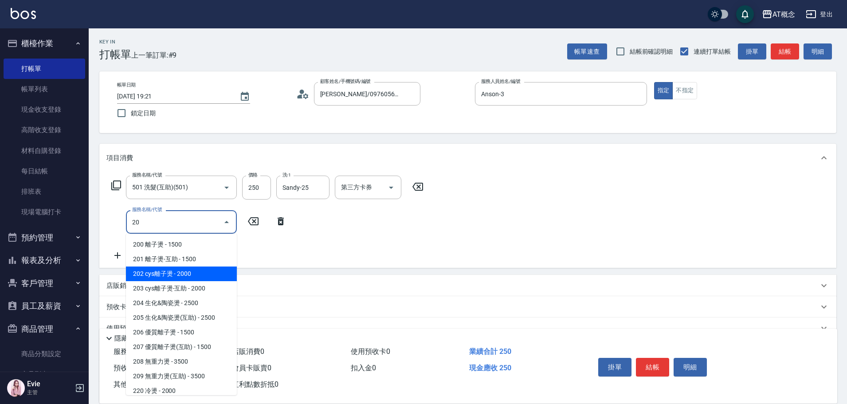
type input "220"
type input "202 cys離子燙(202)"
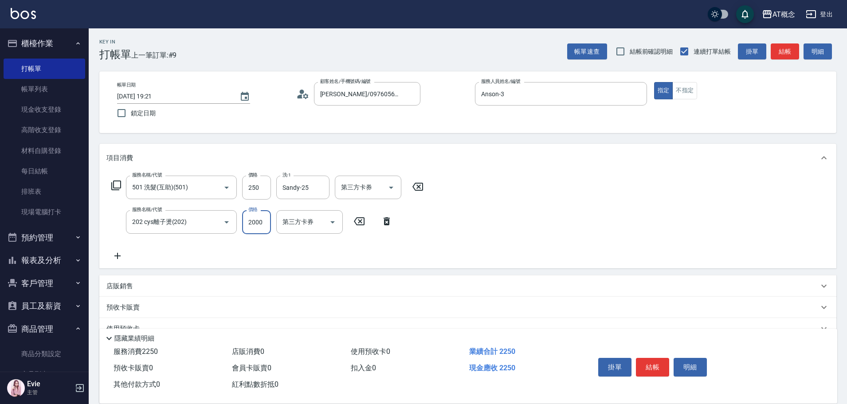
type input "20"
type input "40"
type input "2050"
type input "230"
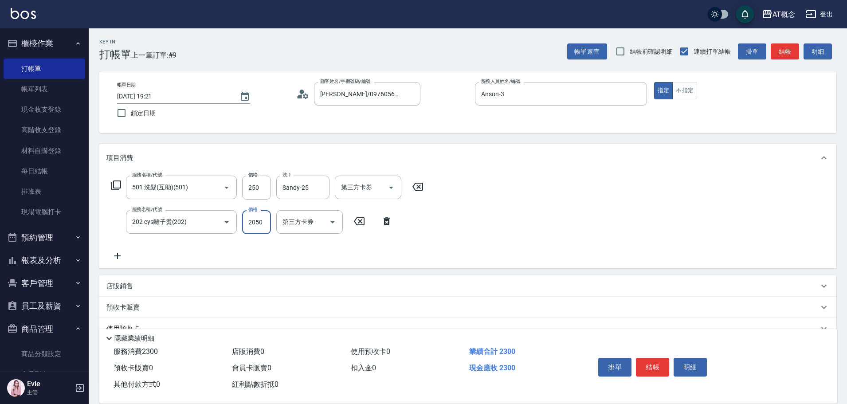
type input "2050"
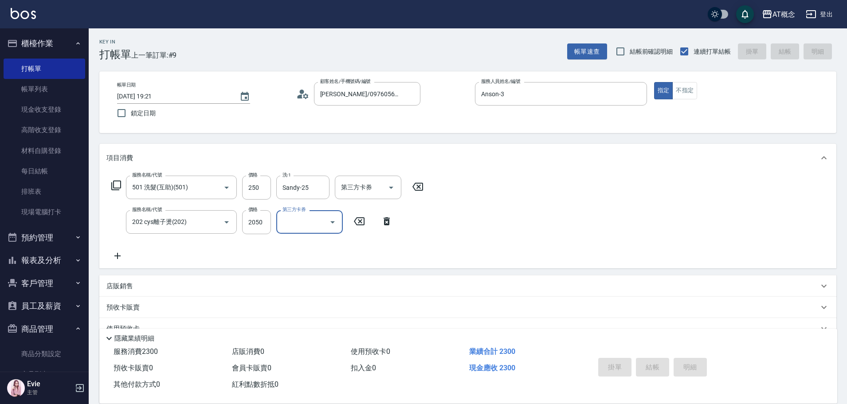
type input "2025/09/16 19:22"
type input "0"
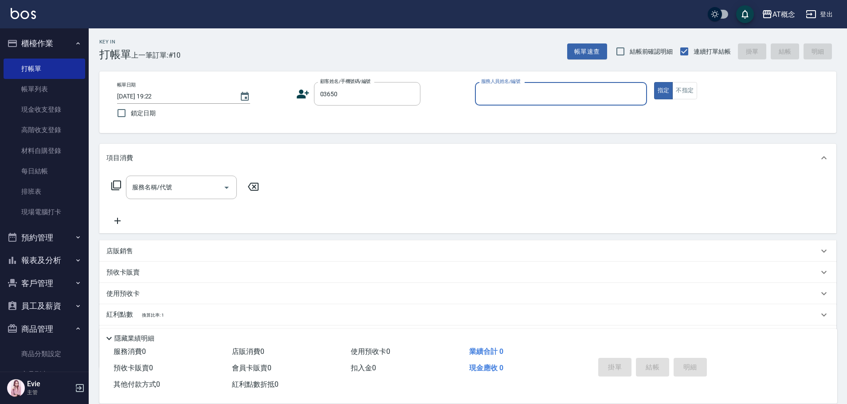
type input "呂承澤/0988021534/03650"
type input "Becky-13"
click at [654, 82] on button "指定" at bounding box center [663, 90] width 19 height 17
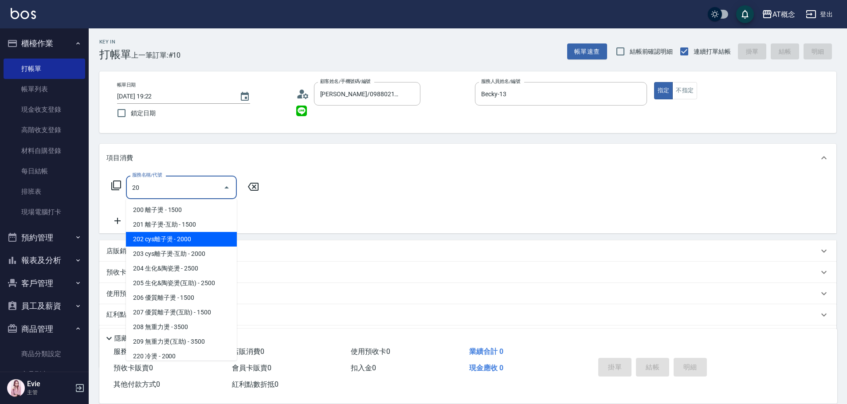
type input "202 cys離子燙(202)"
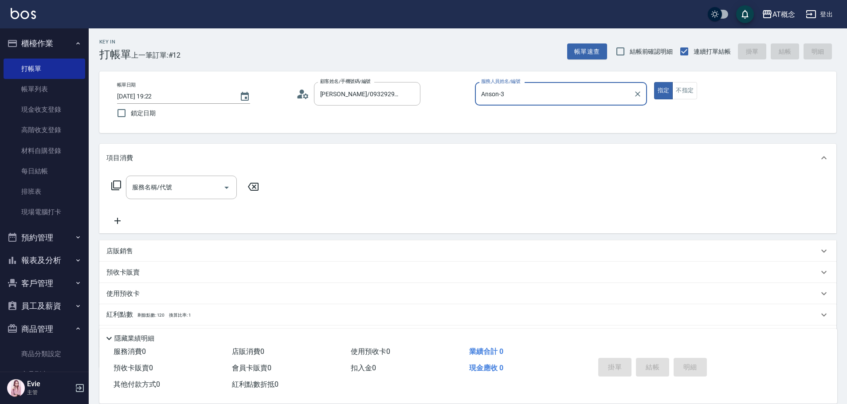
click at [654, 82] on button "指定" at bounding box center [663, 90] width 19 height 17
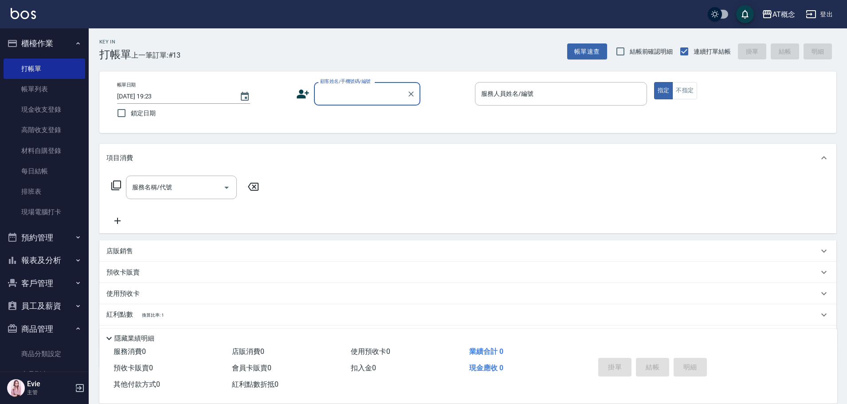
click at [43, 259] on button "報表及分析" at bounding box center [45, 260] width 82 height 23
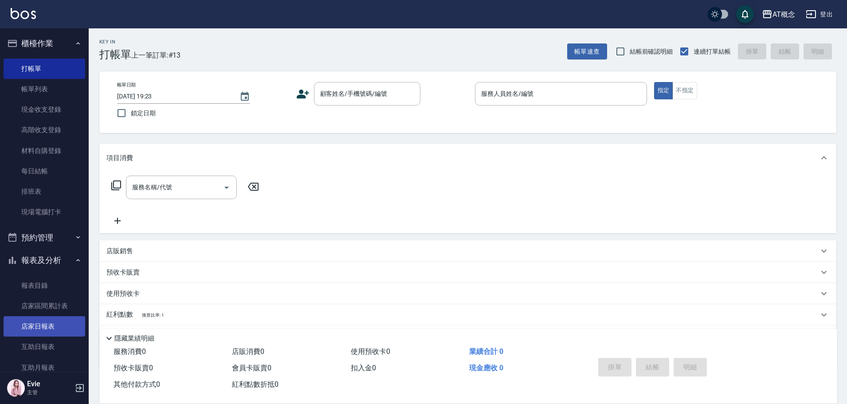
click at [40, 324] on link "店家日報表" at bounding box center [45, 326] width 82 height 20
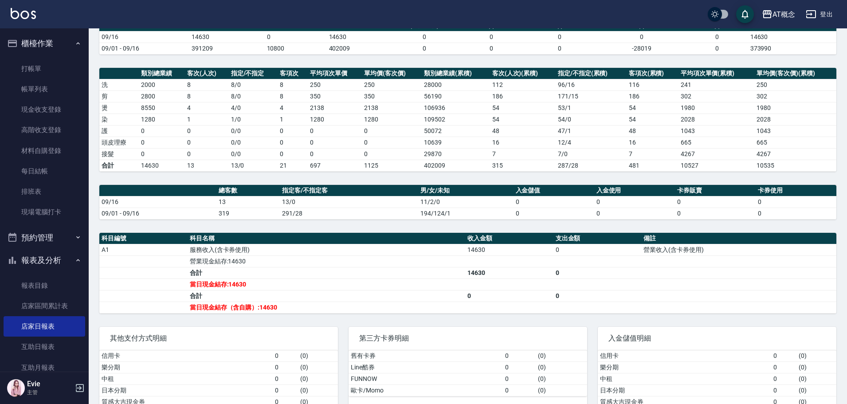
scroll to position [89, 0]
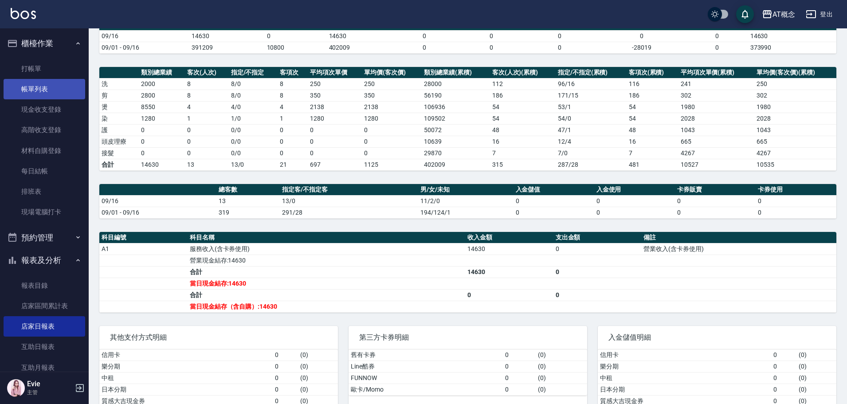
click at [31, 94] on link "帳單列表" at bounding box center [45, 89] width 82 height 20
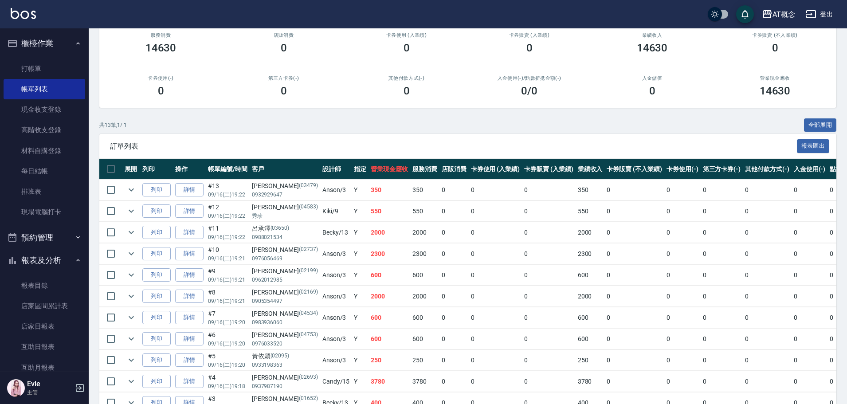
scroll to position [177, 0]
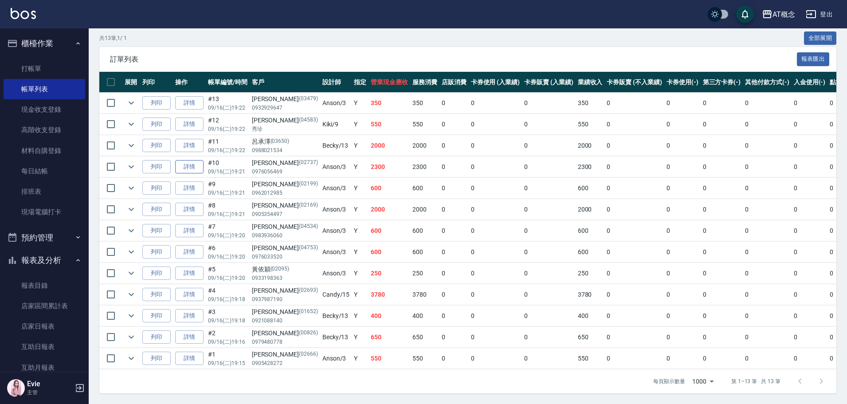
click at [189, 163] on link "詳情" at bounding box center [189, 167] width 28 height 14
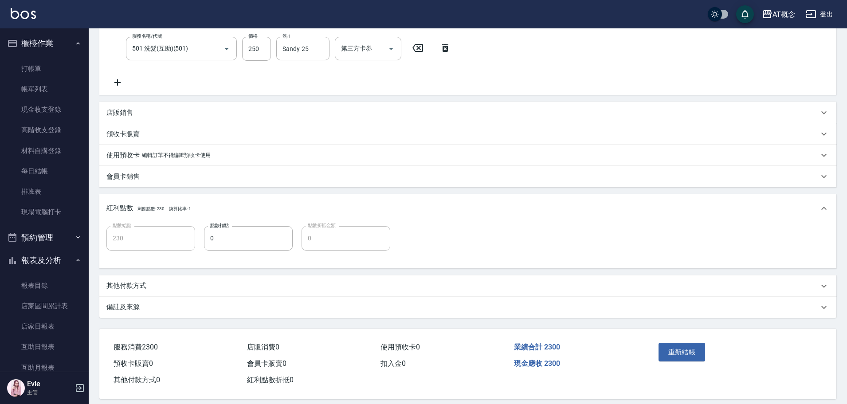
scroll to position [177, 0]
click at [139, 281] on p "其他付款方式" at bounding box center [126, 283] width 40 height 9
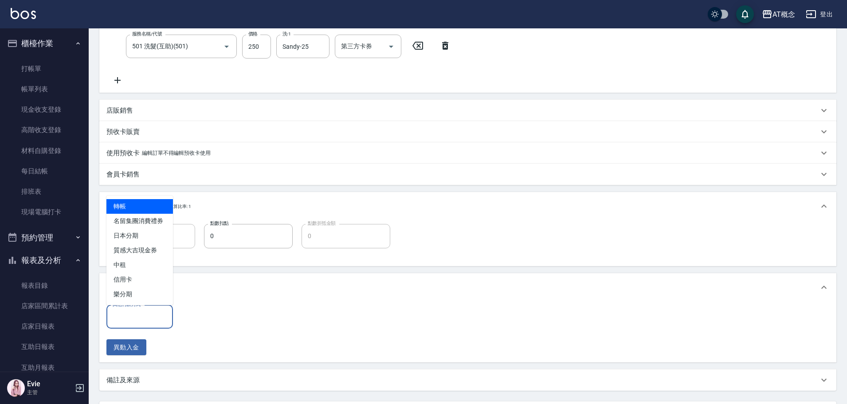
click at [146, 319] on input "其他付款方式" at bounding box center [139, 317] width 59 height 16
click at [135, 278] on span "信用卡" at bounding box center [139, 279] width 67 height 15
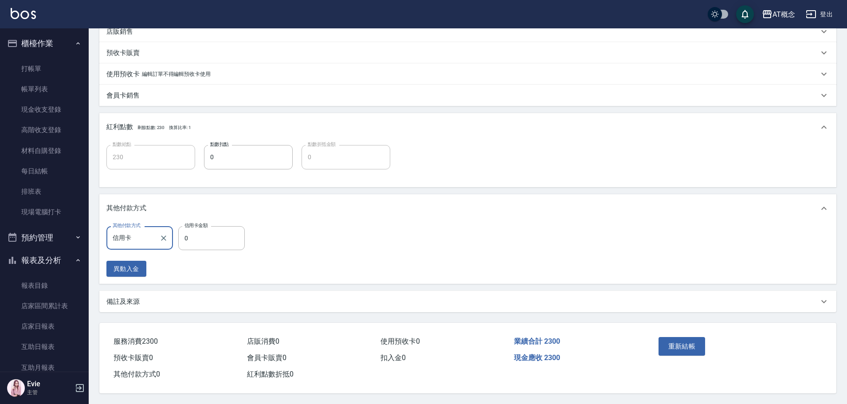
scroll to position [260, 0]
click at [211, 233] on input "0" at bounding box center [211, 238] width 67 height 24
click at [681, 346] on button "重新結帳" at bounding box center [682, 346] width 47 height 19
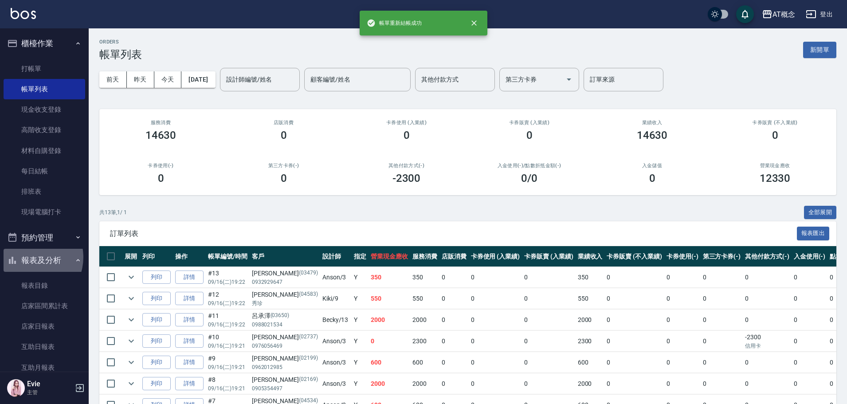
click at [31, 257] on button "報表及分析" at bounding box center [45, 260] width 82 height 23
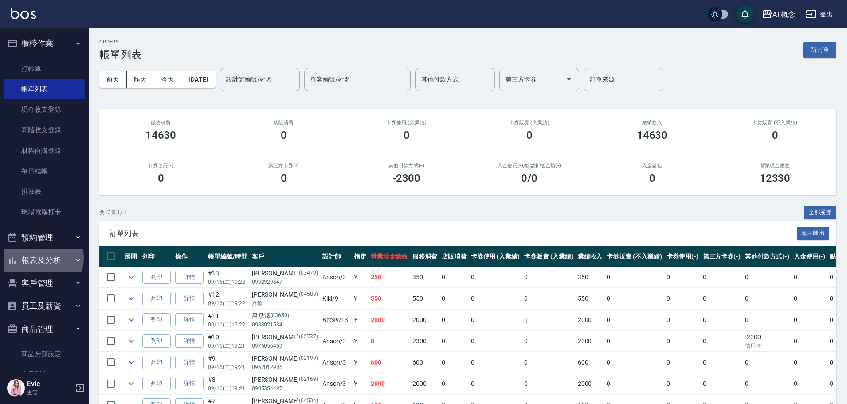
click at [41, 258] on button "報表及分析" at bounding box center [45, 260] width 82 height 23
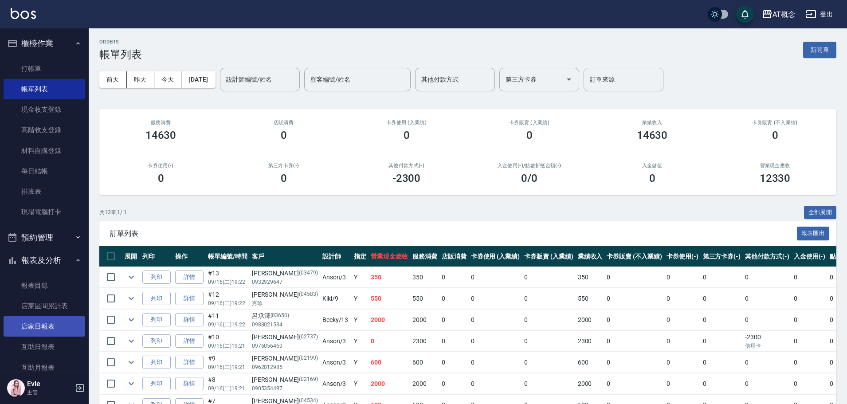
click at [43, 325] on link "店家日報表" at bounding box center [45, 326] width 82 height 20
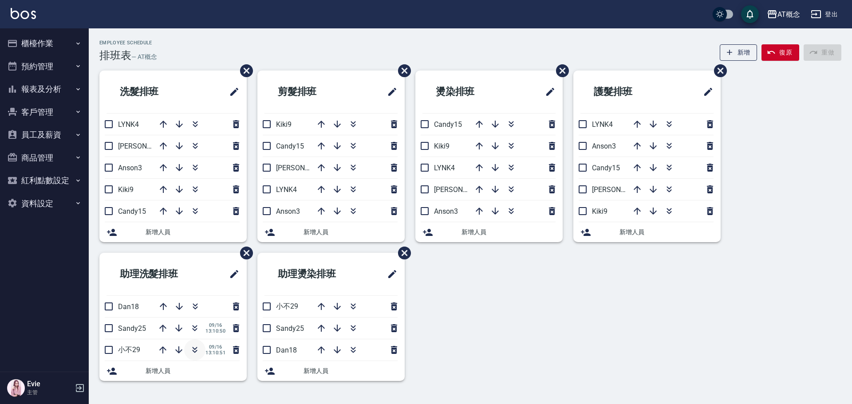
click at [197, 350] on icon "button" at bounding box center [194, 350] width 11 height 11
click at [355, 326] on icon "button" at bounding box center [352, 326] width 5 height 3
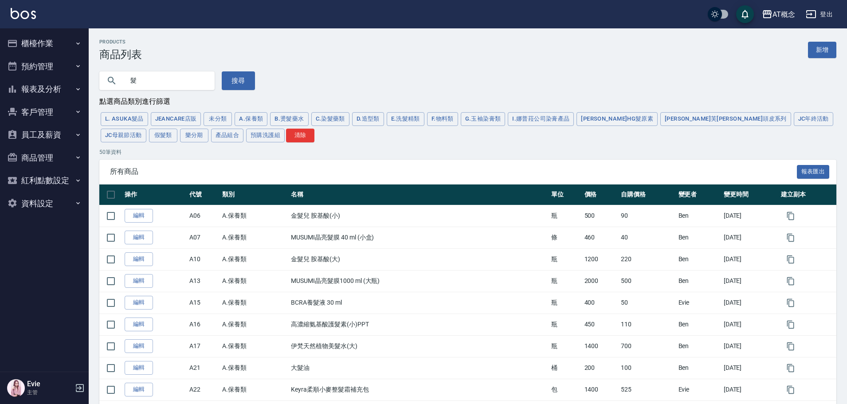
scroll to position [177, 0]
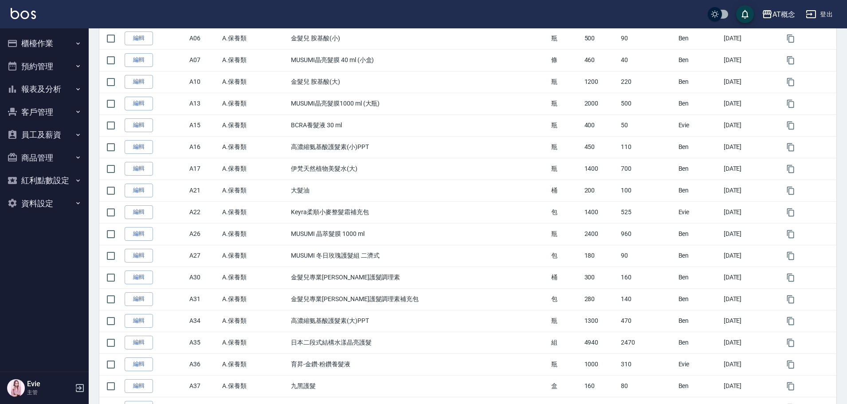
click at [32, 111] on button "客戶管理" at bounding box center [45, 112] width 82 height 23
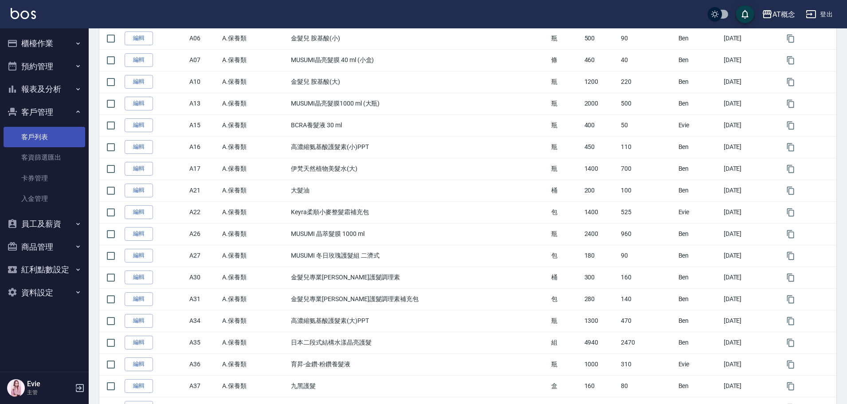
click at [34, 132] on link "客戶列表" at bounding box center [45, 137] width 82 height 20
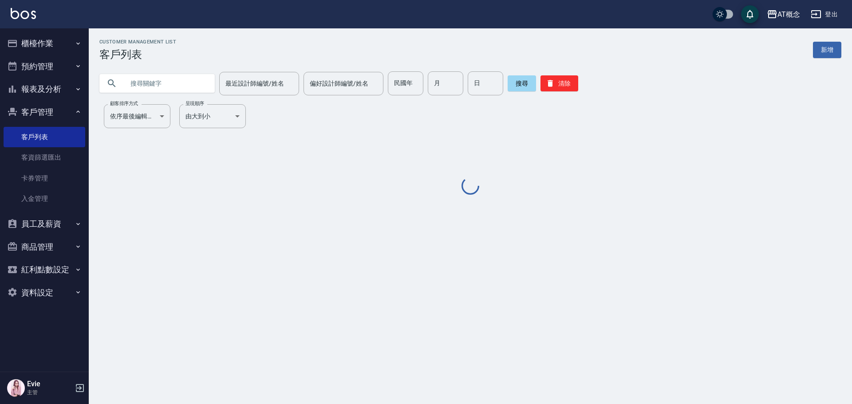
click at [169, 84] on input "text" at bounding box center [165, 83] width 83 height 24
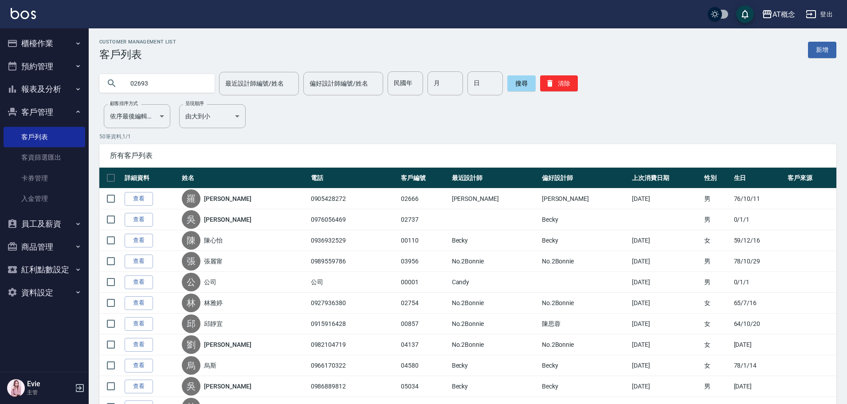
type input "02693"
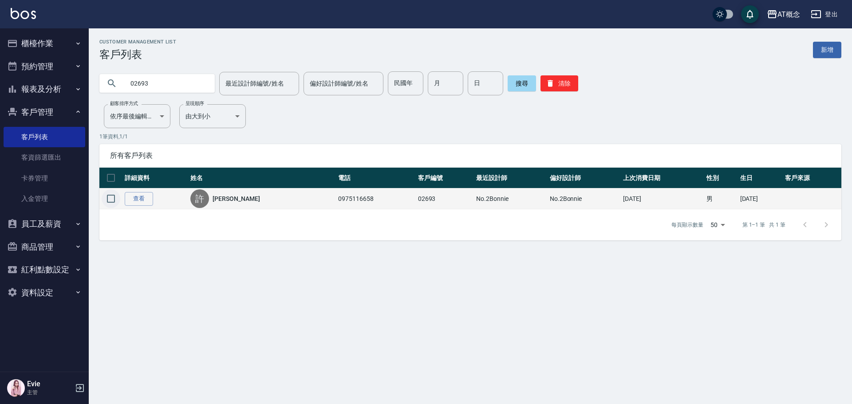
click at [109, 199] on input "checkbox" at bounding box center [111, 198] width 19 height 19
checkbox input "true"
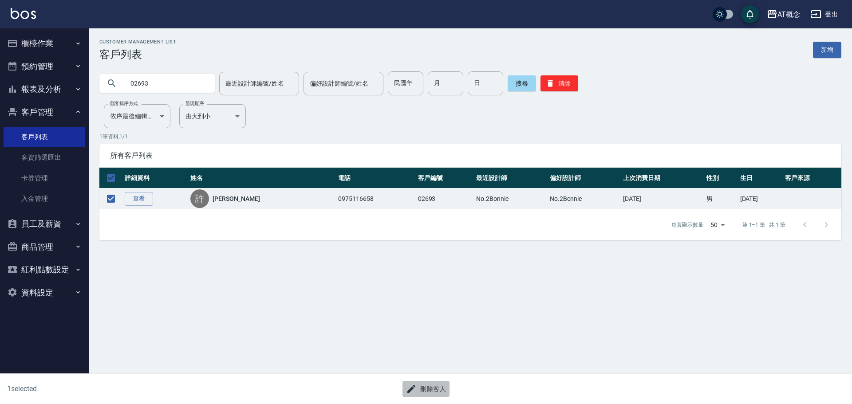
click at [434, 389] on button "刪除客人" at bounding box center [425, 389] width 47 height 16
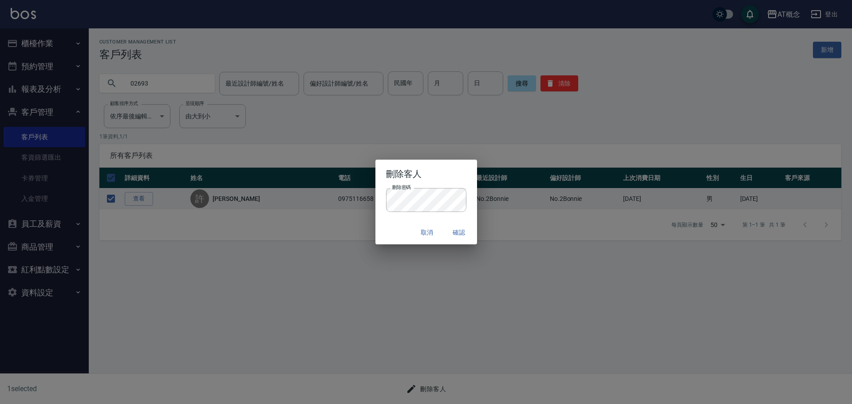
click at [394, 228] on div "取消 確認" at bounding box center [426, 233] width 102 height 24
click at [458, 232] on button "確認" at bounding box center [459, 232] width 28 height 16
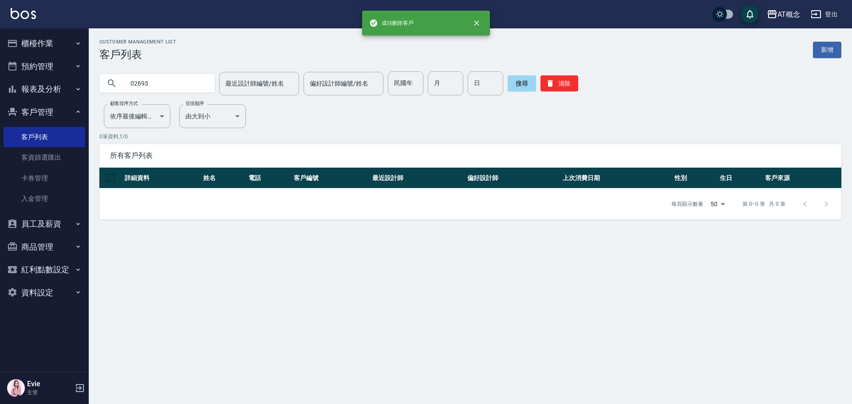
click at [827, 44] on link "新增" at bounding box center [827, 50] width 28 height 16
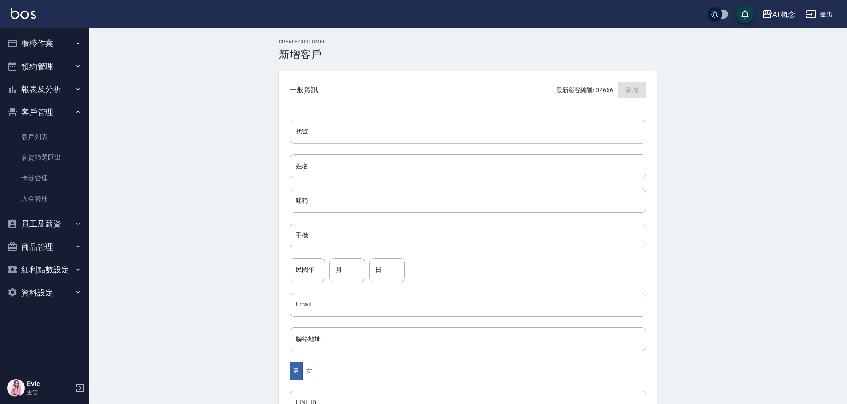
click at [402, 135] on input "代號" at bounding box center [468, 132] width 357 height 24
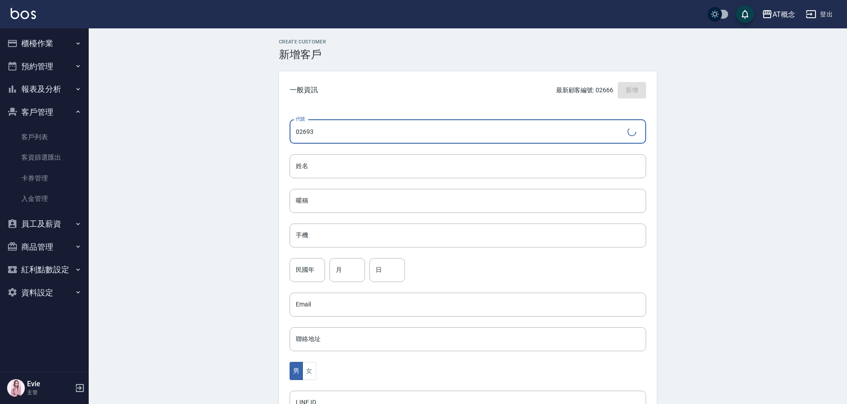
type input "02693"
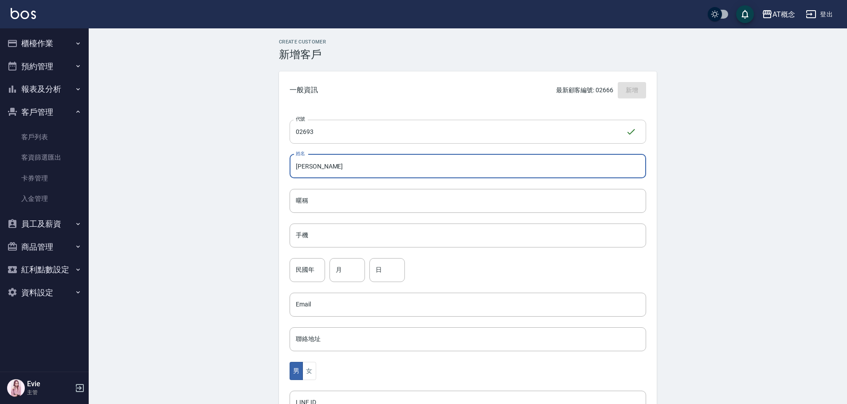
type input "[PERSON_NAME]"
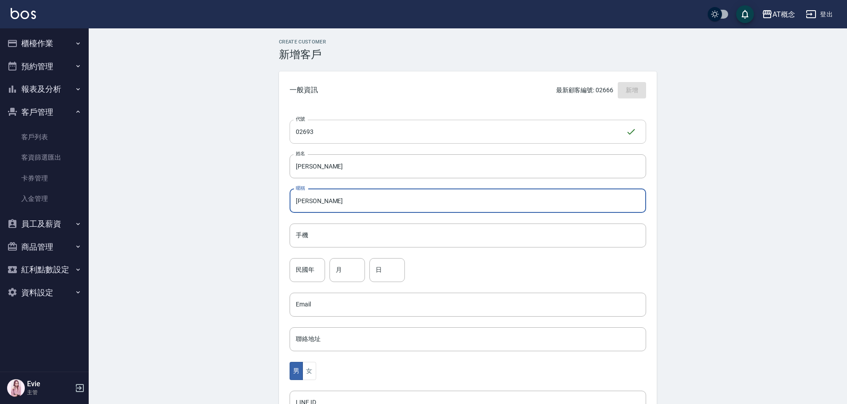
type input "琳"
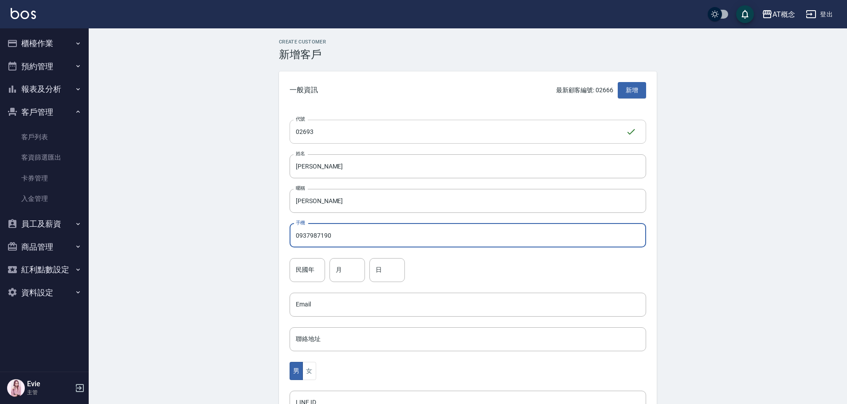
type input "0937987190"
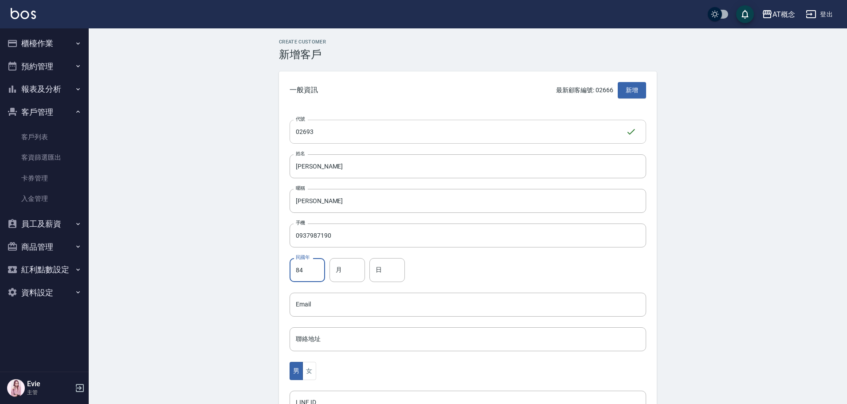
type input "84"
type input "9"
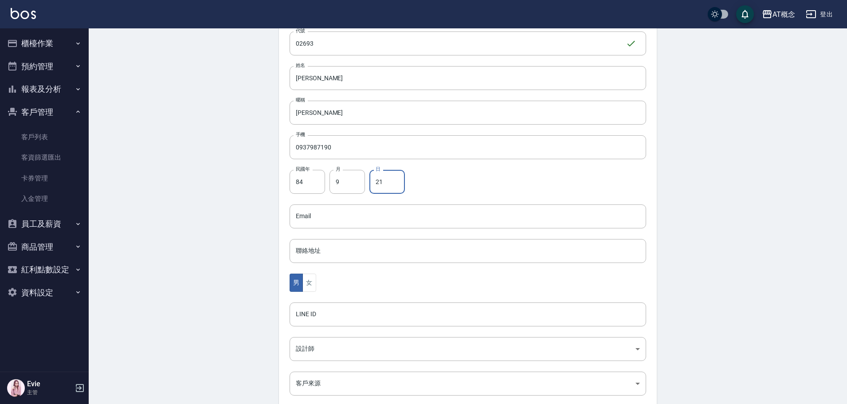
scroll to position [89, 0]
type input "21"
click at [311, 283] on button "女" at bounding box center [309, 282] width 13 height 18
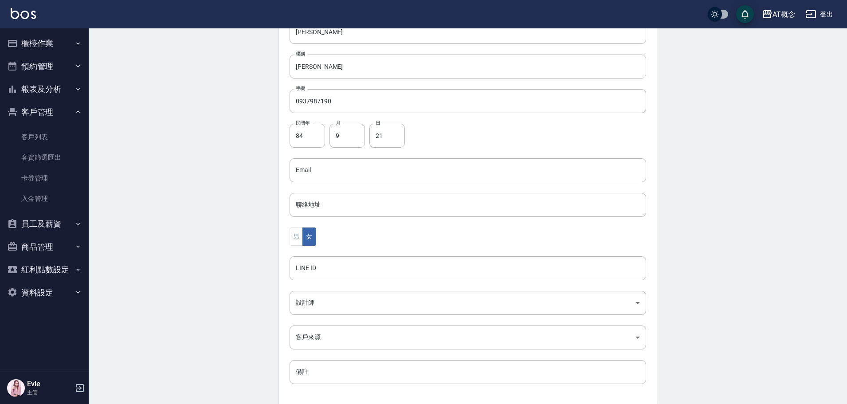
scroll to position [173, 0]
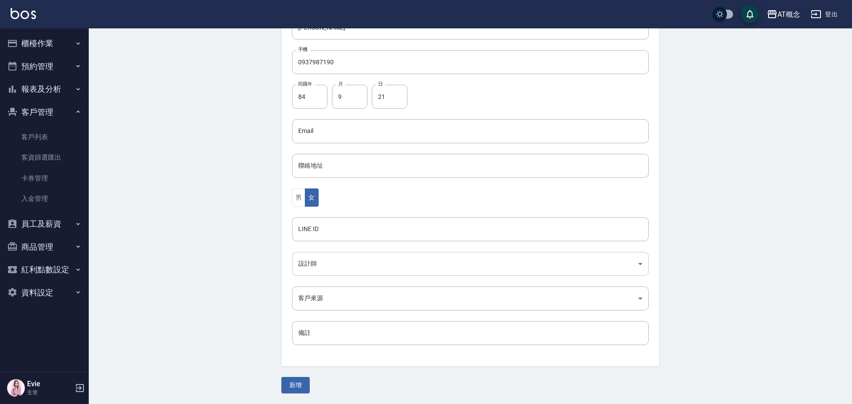
click at [324, 263] on body "AT概念 登出 櫃檯作業 打帳單 帳單列表 現金收支登錄 高階收支登錄 材料自購登錄 每日結帳 排班表 現場電腦打卡 預約管理 預約管理 單日預約紀錄 單週預…" at bounding box center [426, 116] width 852 height 578
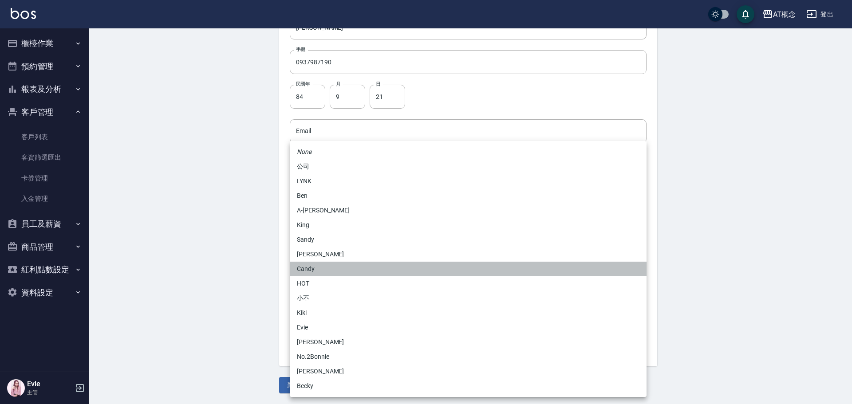
click at [313, 268] on li "Candy" at bounding box center [468, 269] width 357 height 15
type input "95c88325-489e-4505-91c2-94462fb1bea6"
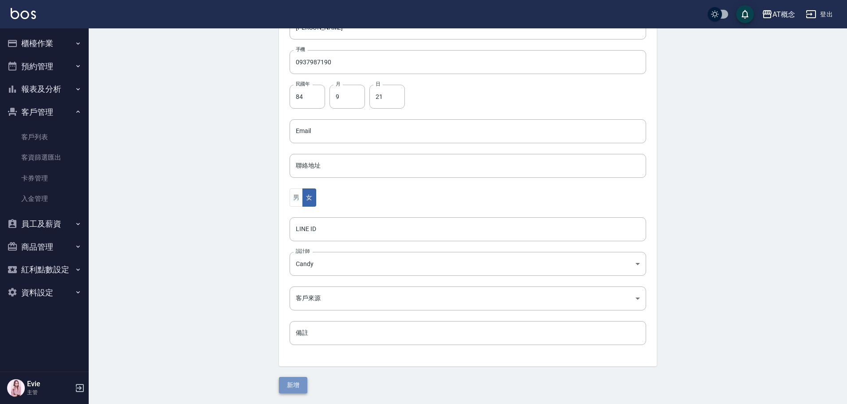
click at [300, 383] on button "新增" at bounding box center [293, 385] width 28 height 16
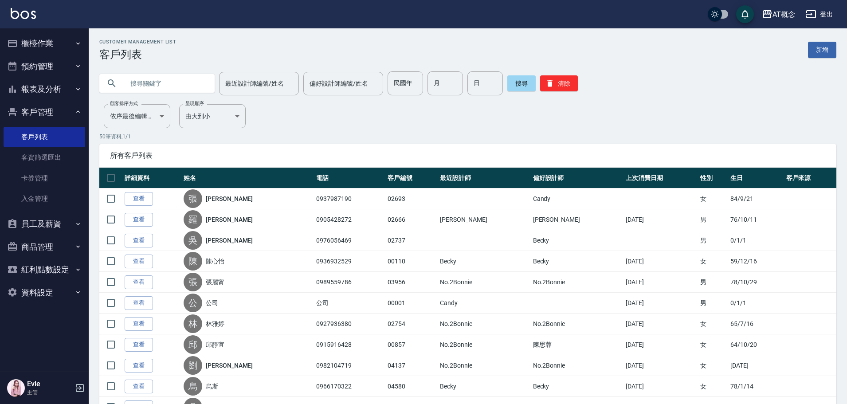
click at [40, 40] on button "櫃檯作業" at bounding box center [45, 43] width 82 height 23
